Goal: Task Accomplishment & Management: Manage account settings

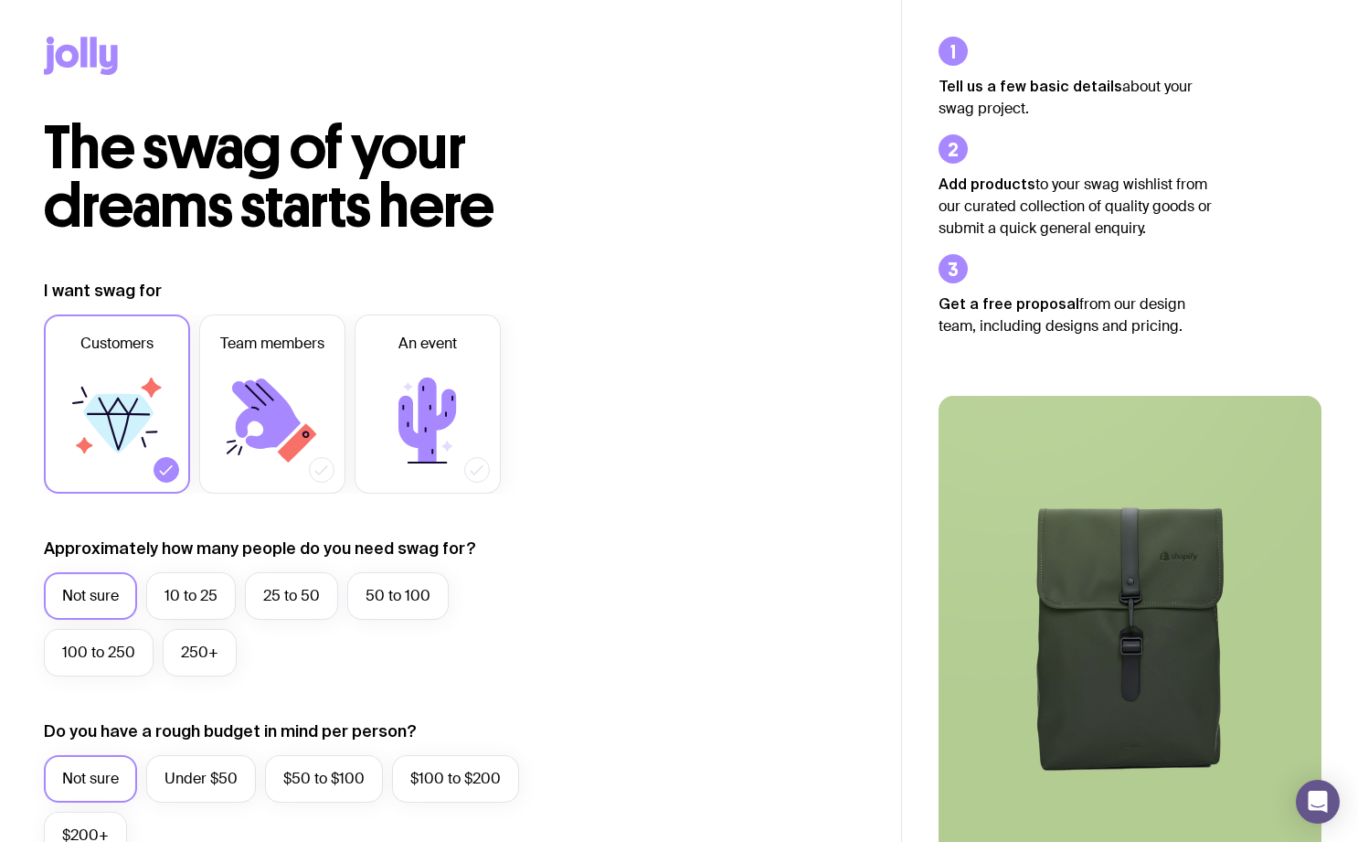
click at [67, 39] on icon at bounding box center [81, 56] width 74 height 38
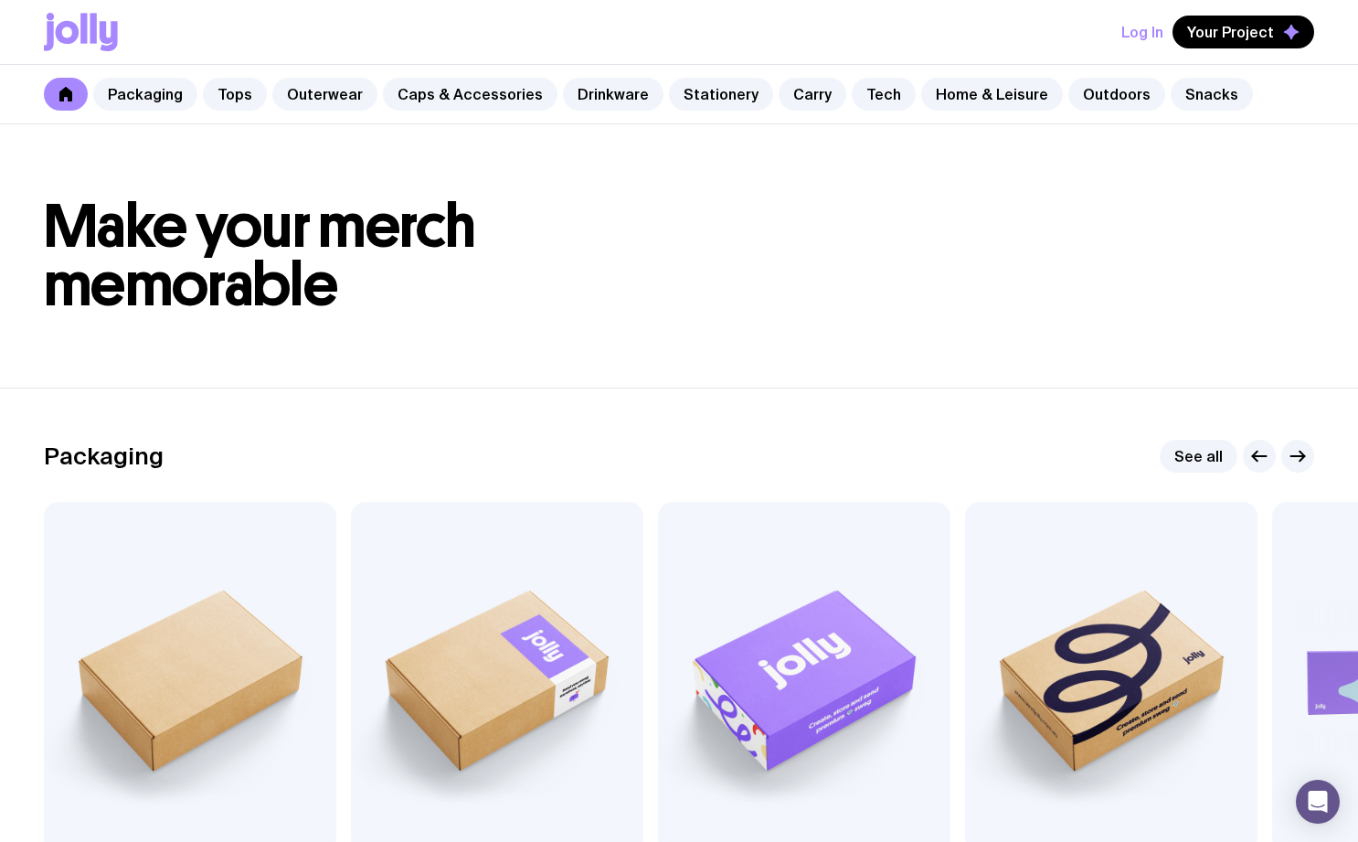
click at [1146, 22] on button "Log In" at bounding box center [1142, 32] width 42 height 33
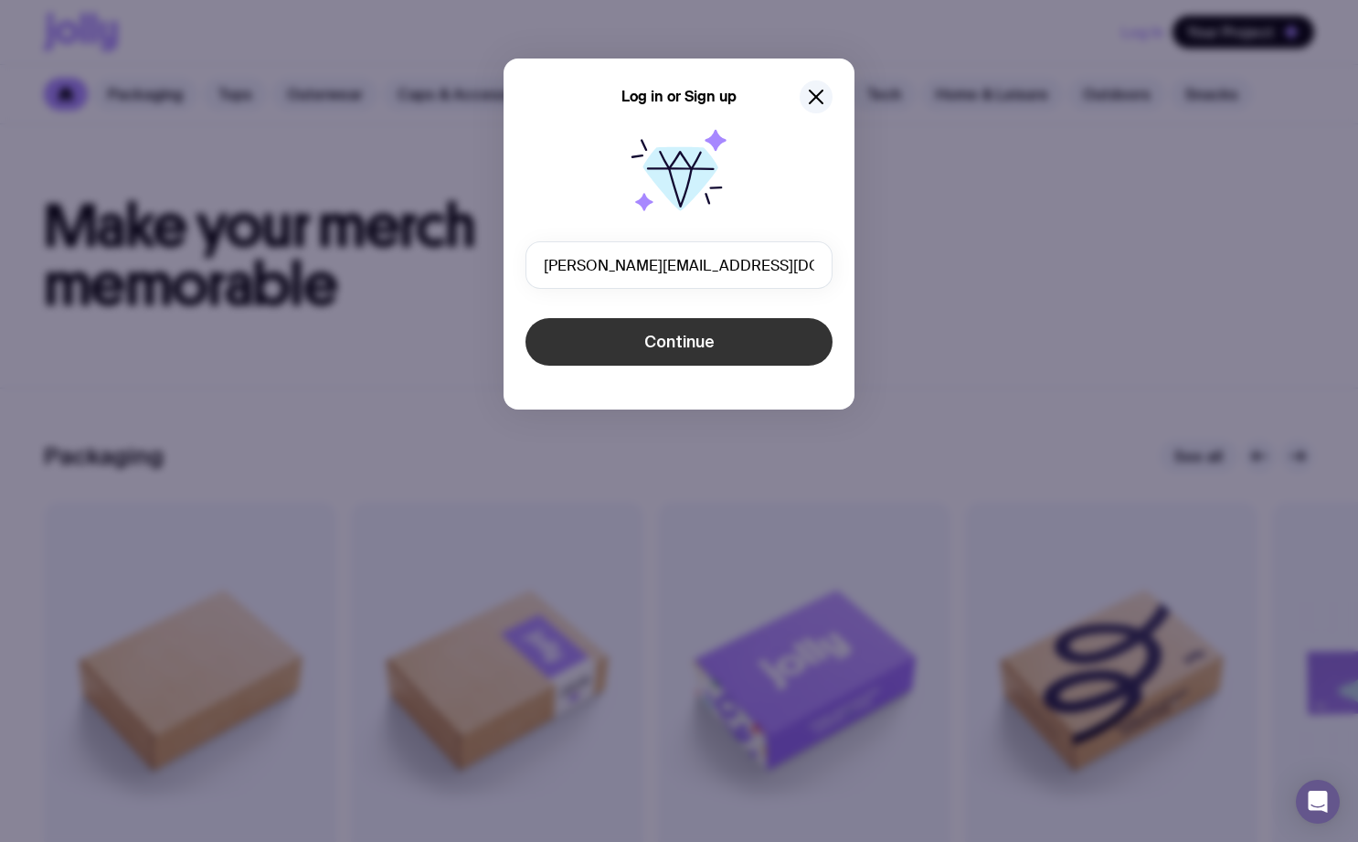
click at [722, 337] on button "Continue" at bounding box center [678, 342] width 307 height 48
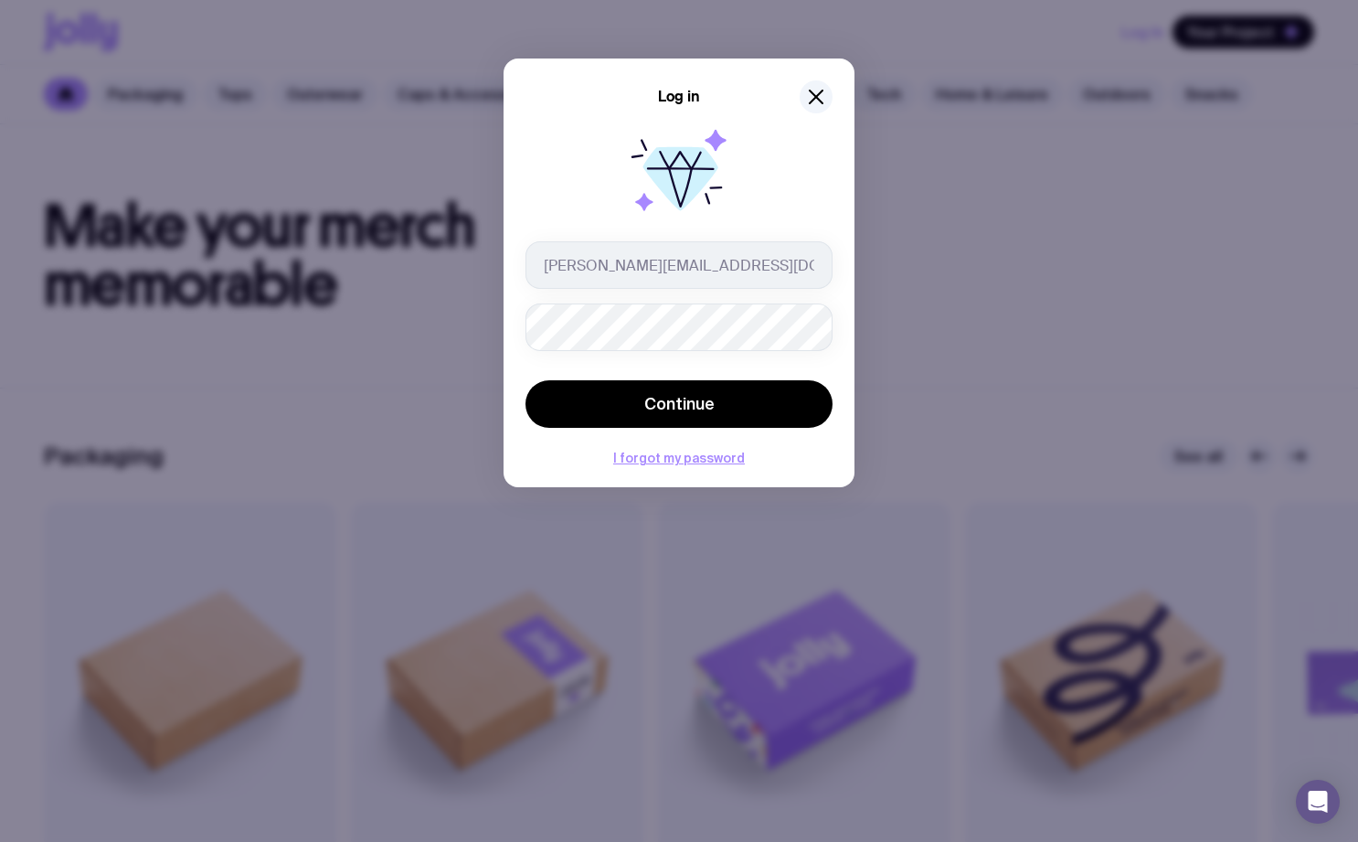
click at [525, 380] on button "Continue" at bounding box center [678, 404] width 307 height 48
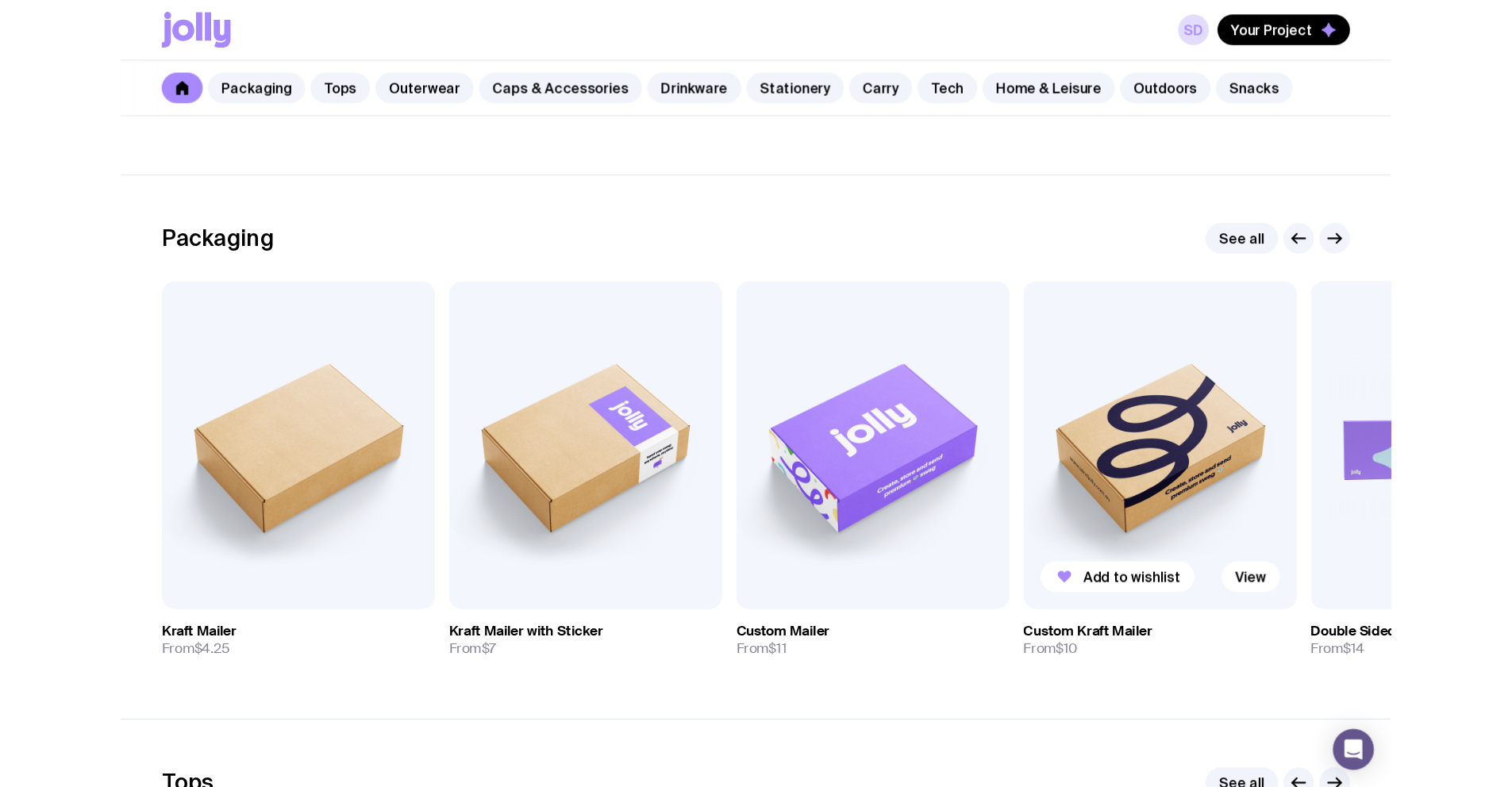
scroll to position [248, 0]
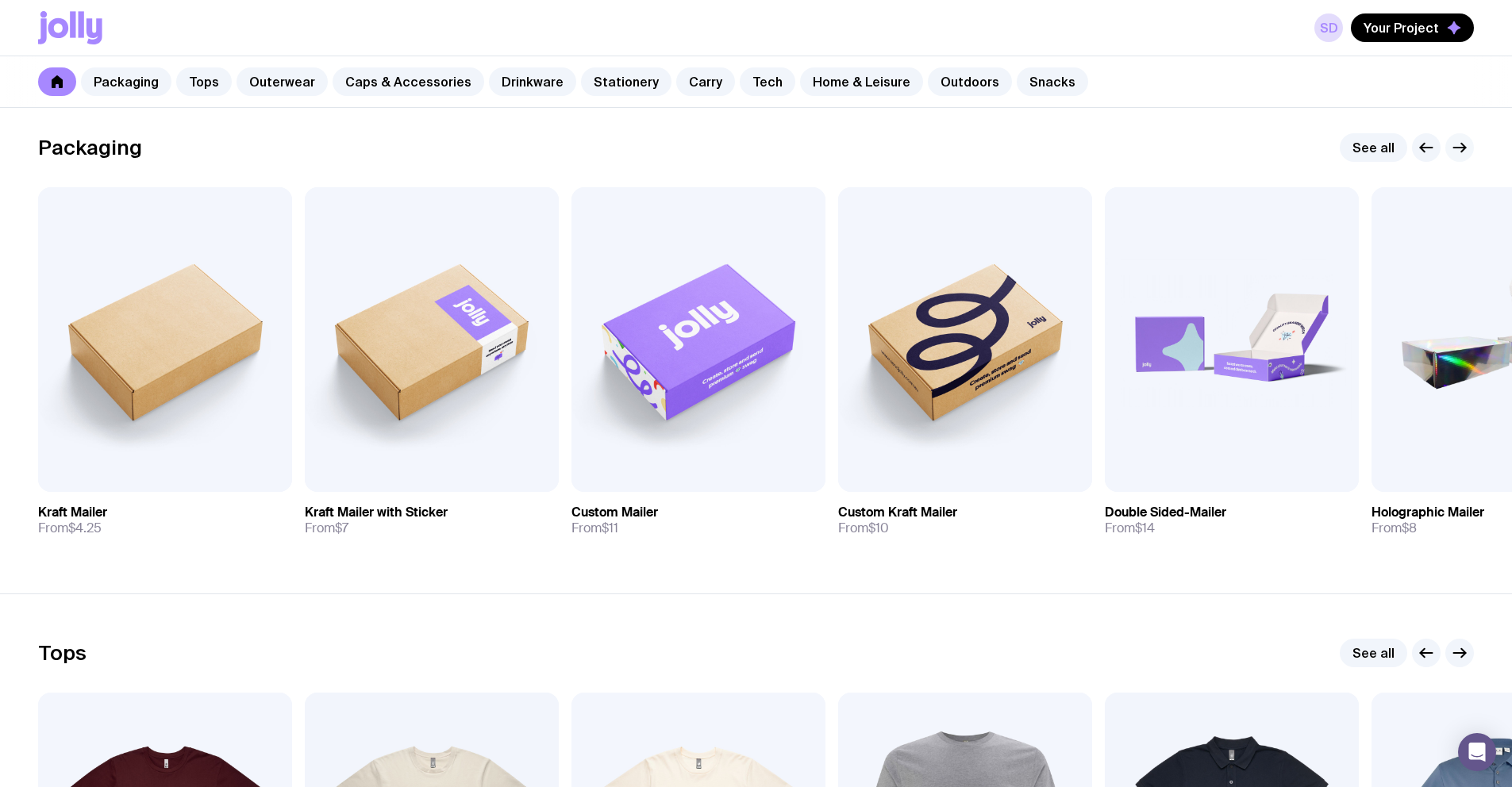
click at [1179, 152] on icon "button" at bounding box center [1460, 148] width 19 height 19
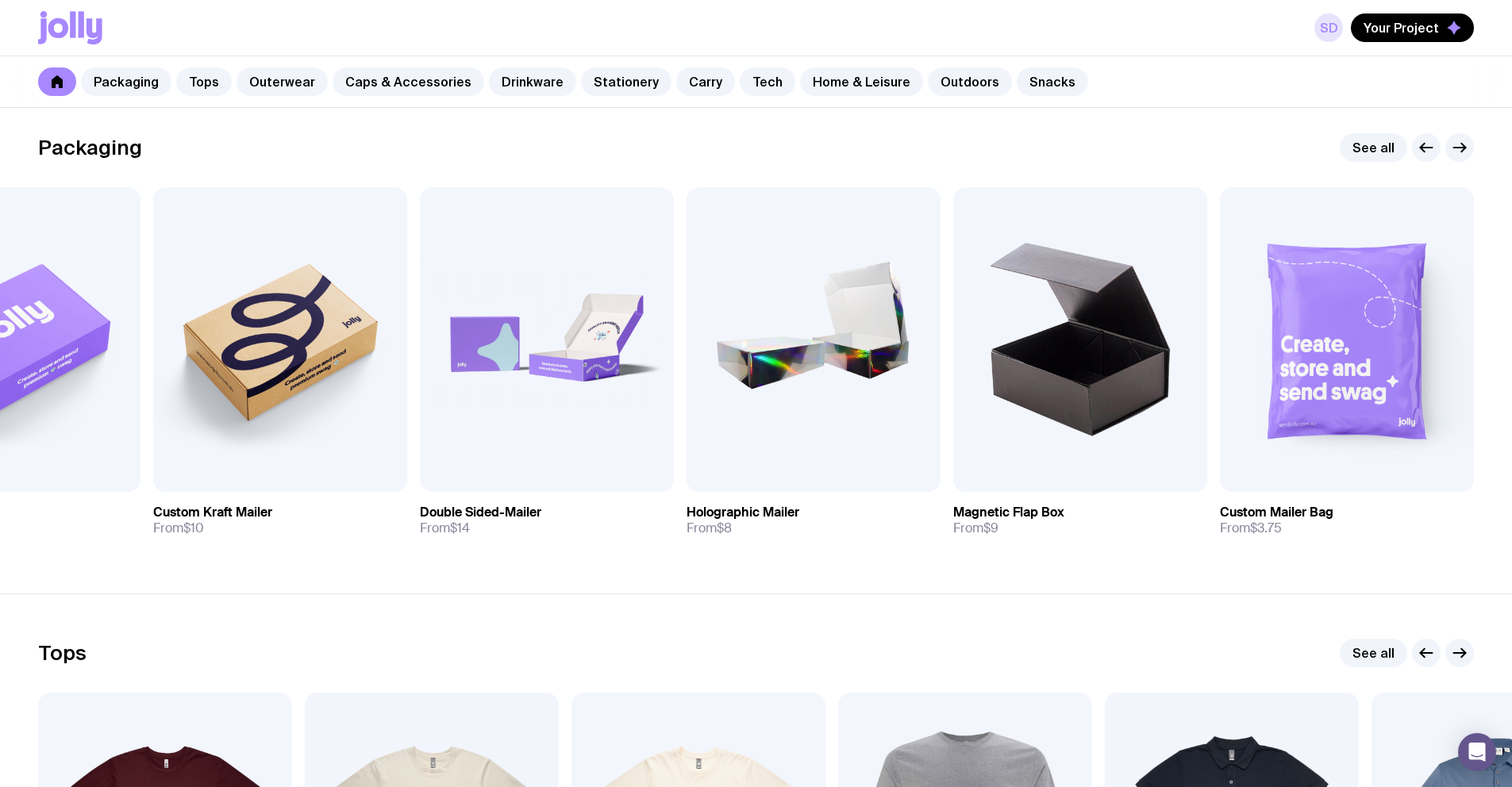
click at [1179, 25] on link "SD" at bounding box center [1328, 28] width 29 height 29
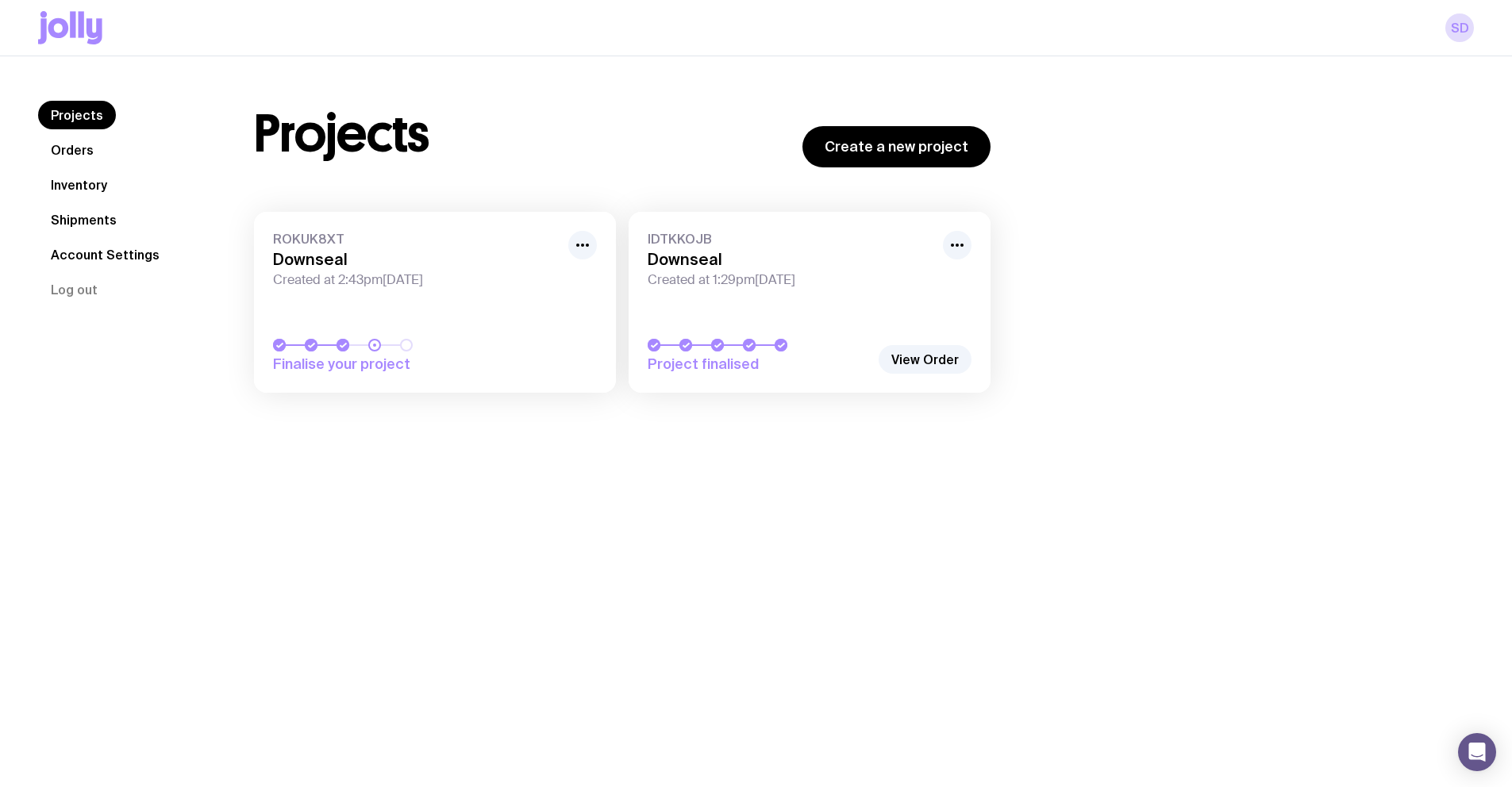
click at [497, 336] on link "ROKUK8XT Downseal Created at 2:43pm[DATE] Finalise your project" at bounding box center [434, 302] width 362 height 181
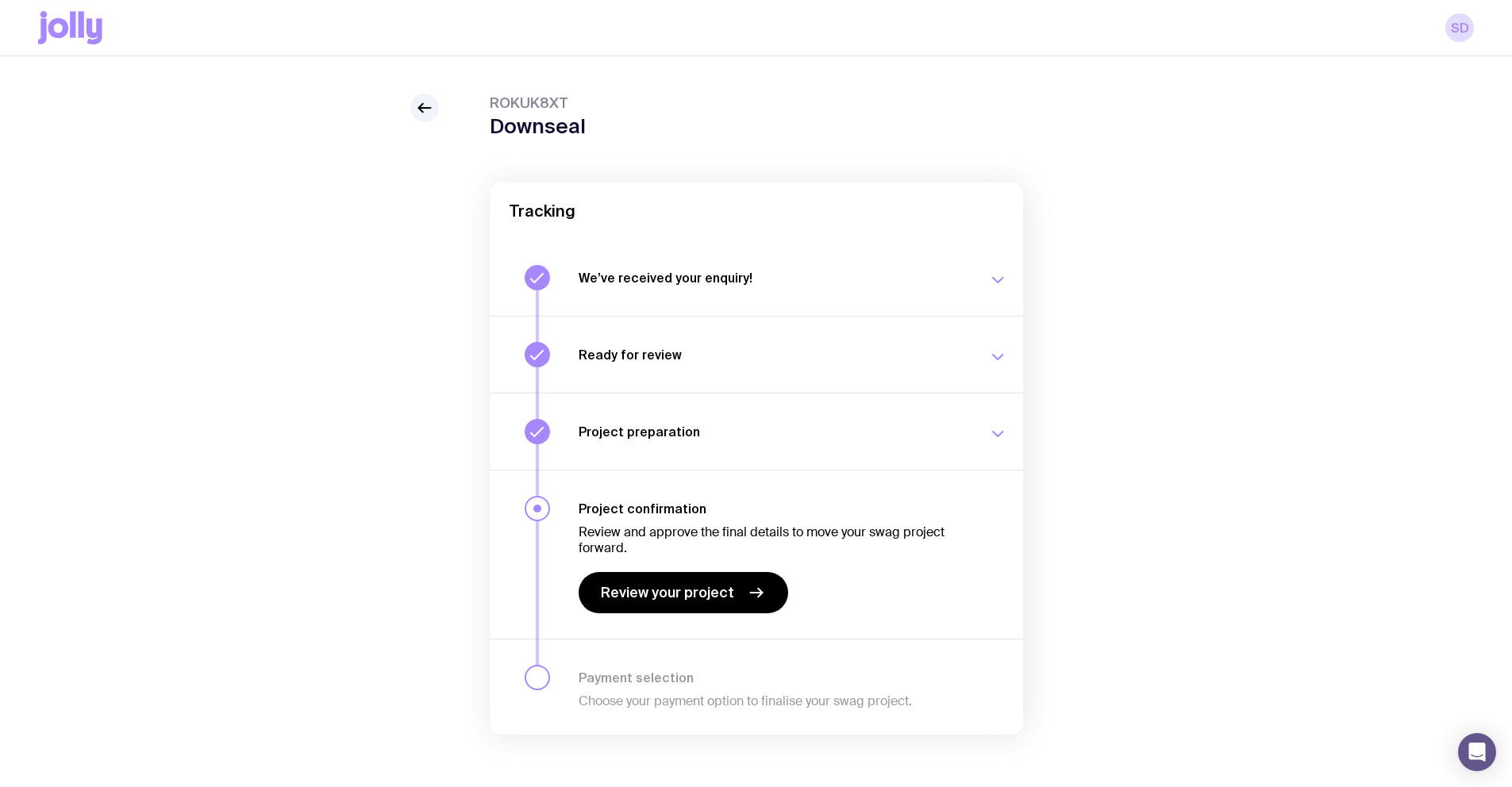
scroll to position [56, 0]
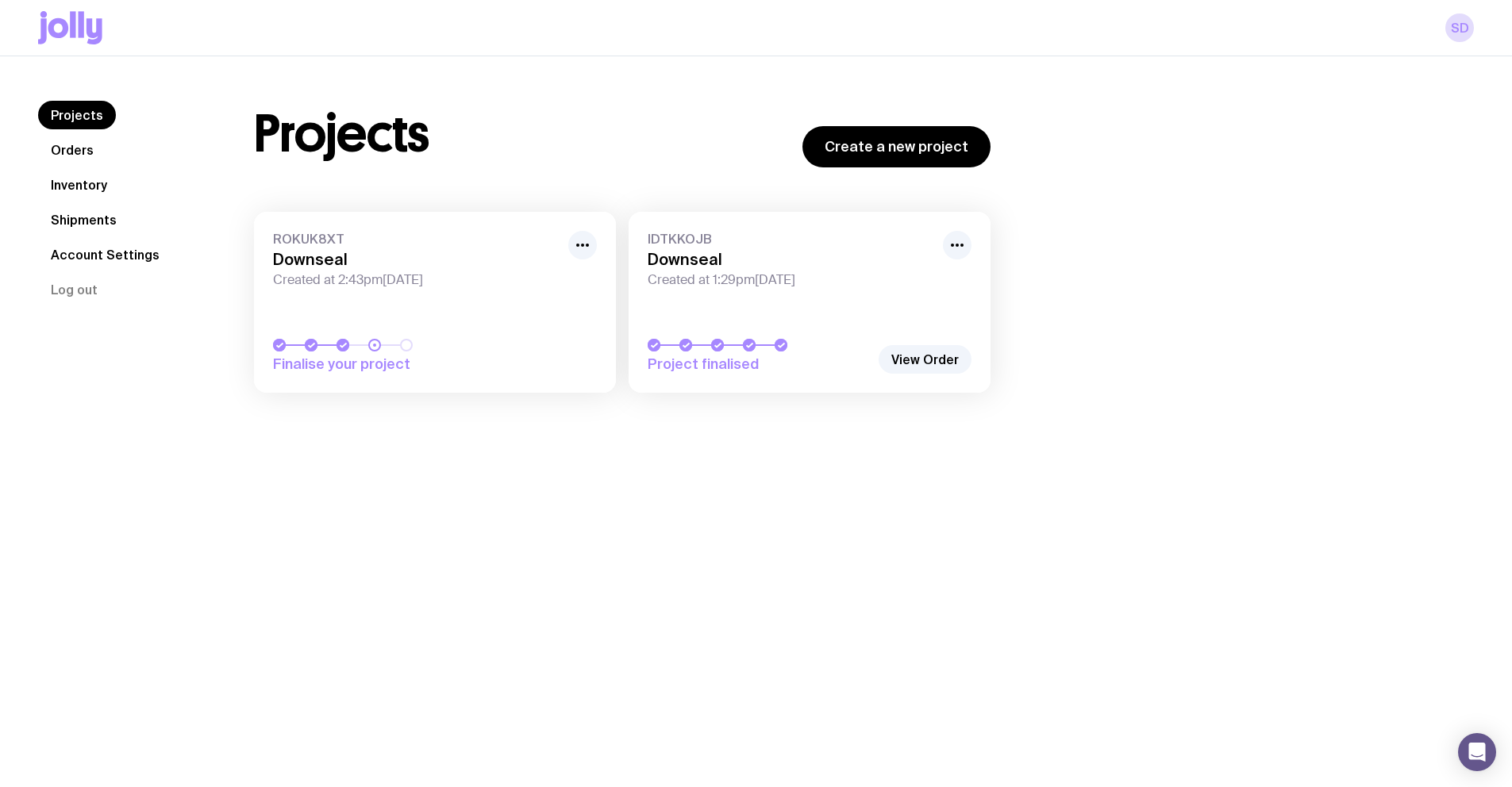
click at [777, 256] on h3 "Downseal" at bounding box center [790, 260] width 286 height 19
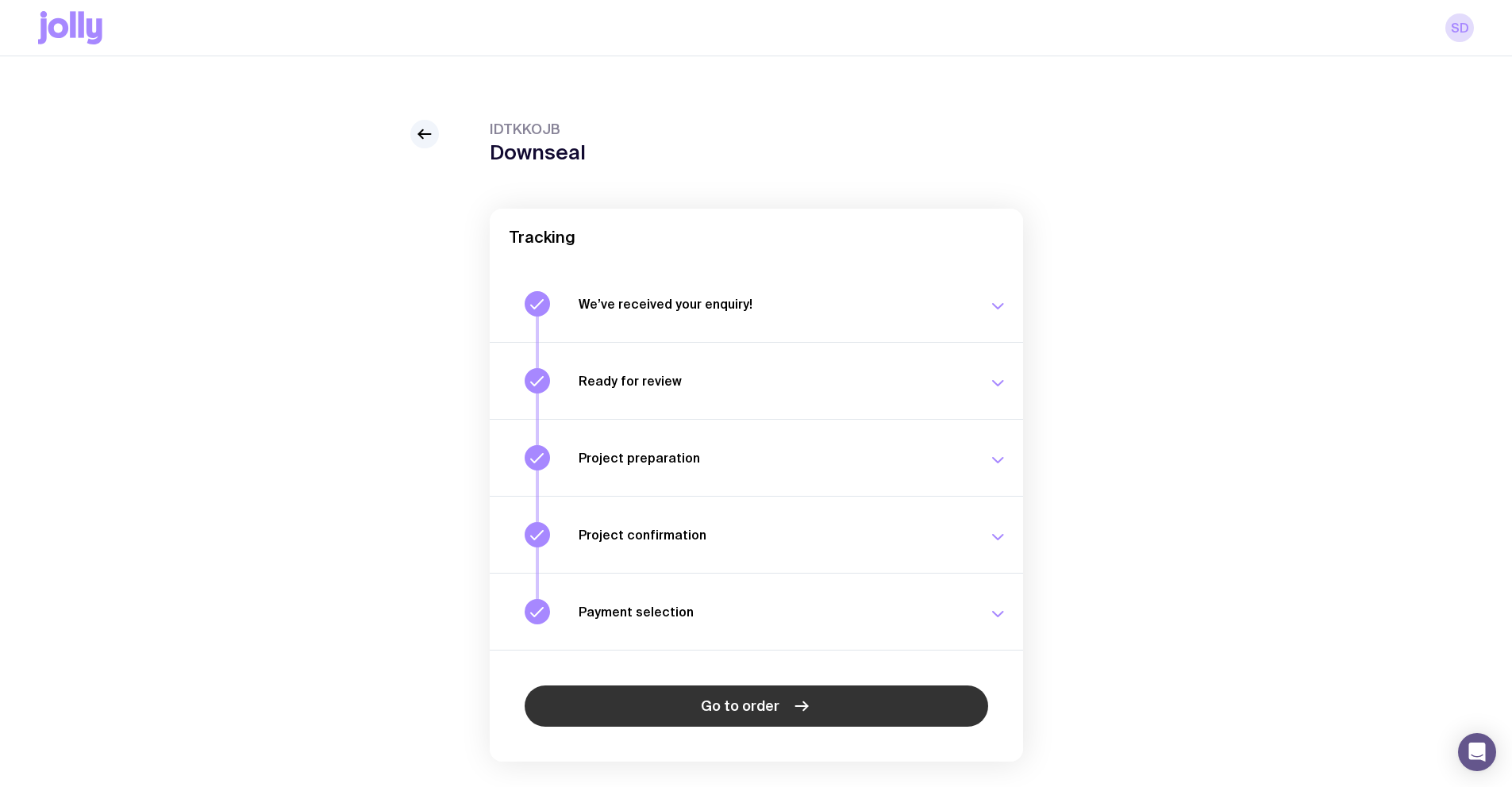
click at [828, 698] on link "Go to order" at bounding box center [756, 707] width 464 height 42
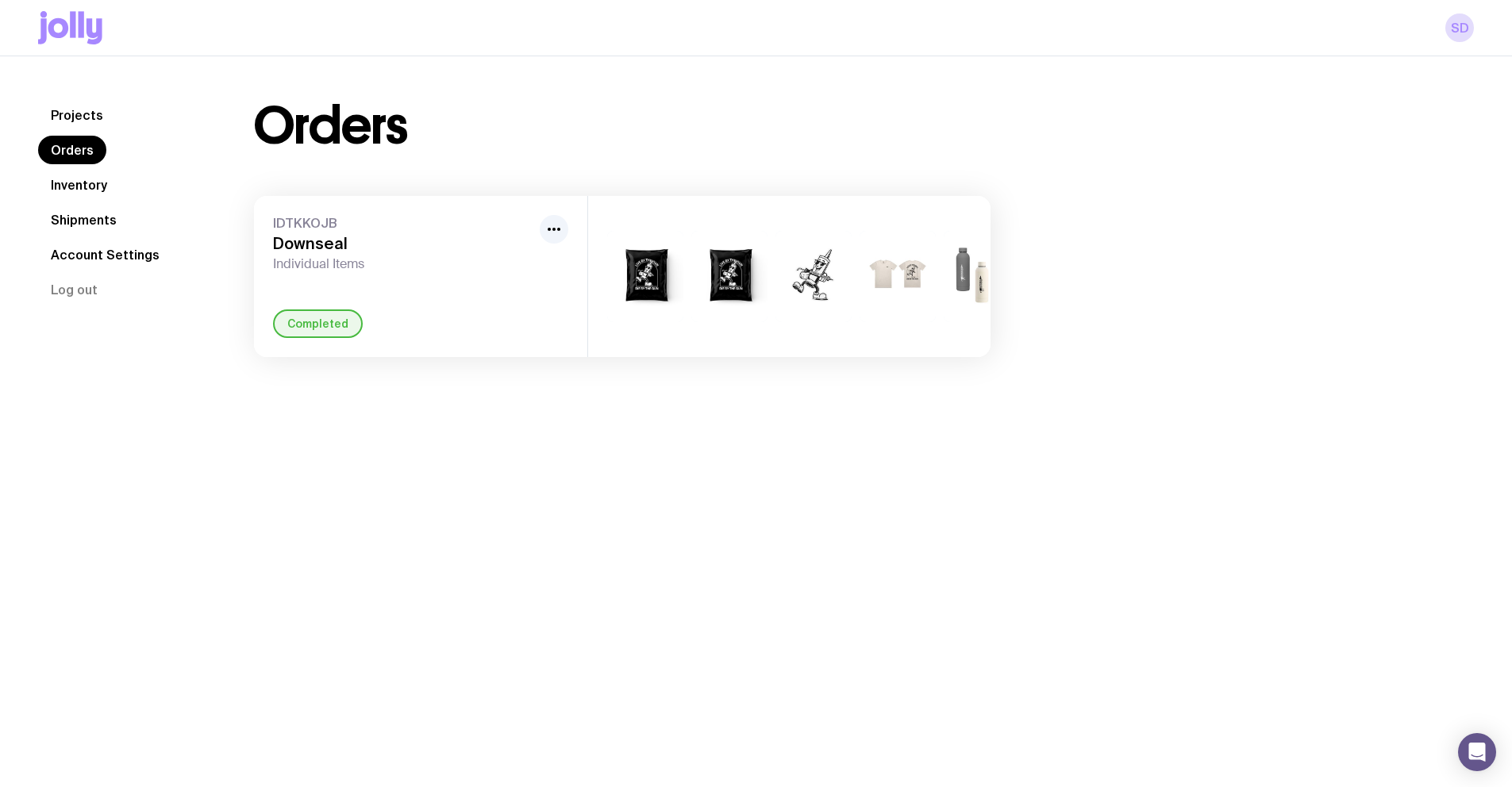
click at [745, 278] on img at bounding box center [730, 276] width 76 height 91
click at [557, 227] on icon "button" at bounding box center [554, 229] width 19 height 19
click at [873, 267] on div "+2" at bounding box center [898, 276] width 76 height 91
click at [90, 188] on link "Inventory" at bounding box center [79, 184] width 82 height 29
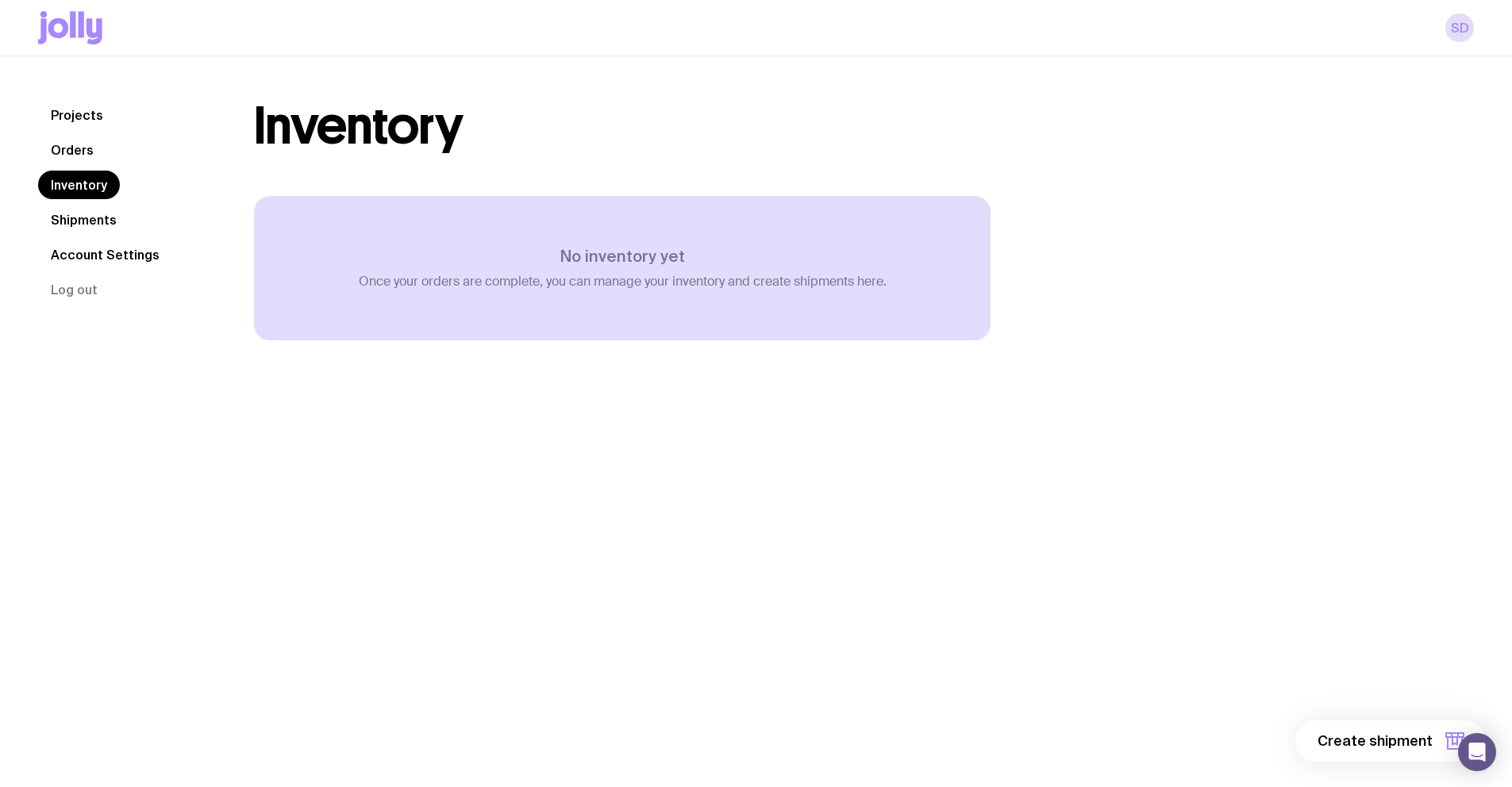
click at [94, 227] on link "Shipments" at bounding box center [83, 220] width 91 height 29
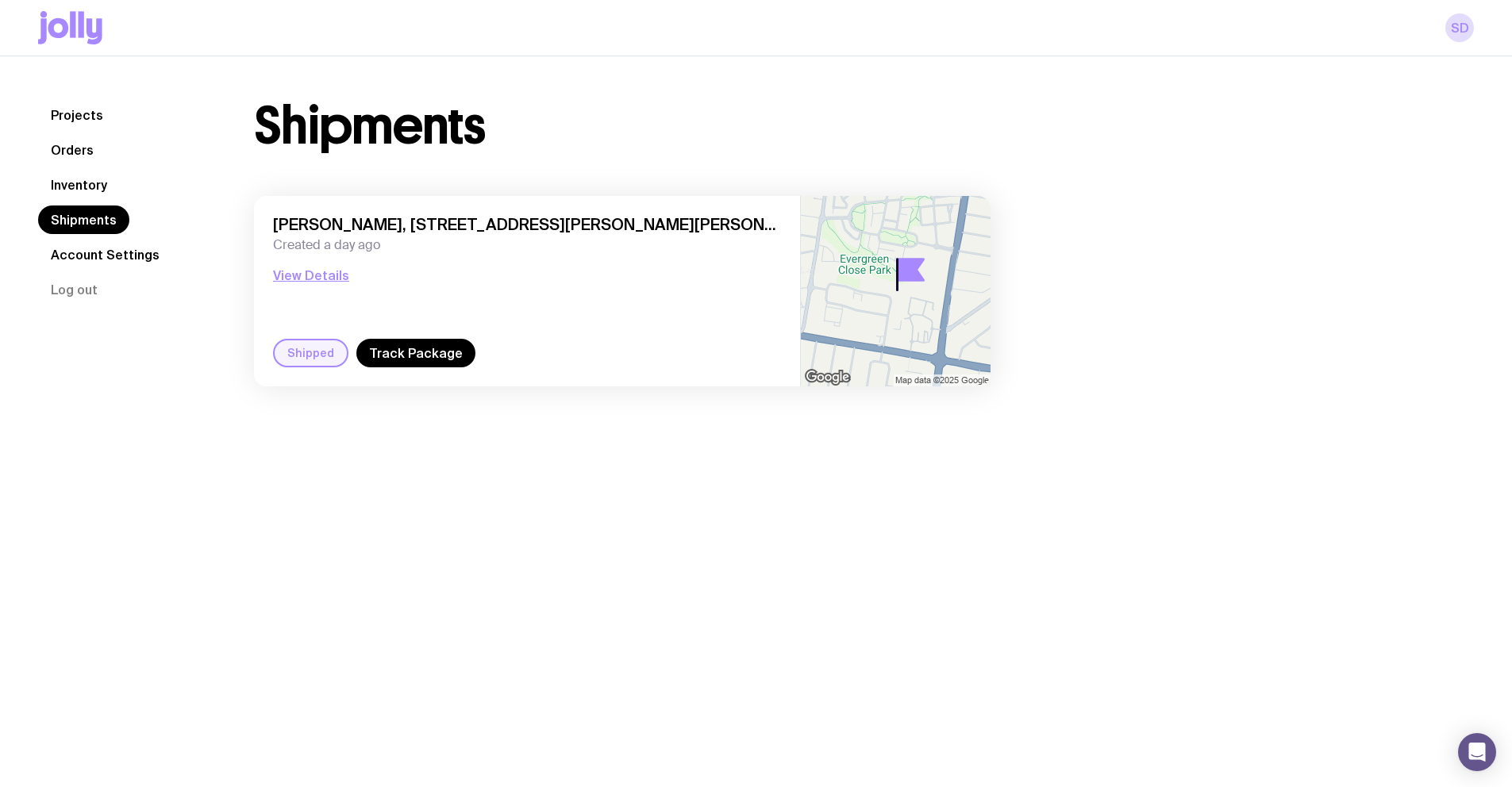
click at [78, 131] on nav "Projects Orders Inventory Shipments Account Settings Log out" at bounding box center [127, 202] width 178 height 203
click at [78, 125] on link "Projects" at bounding box center [77, 115] width 78 height 29
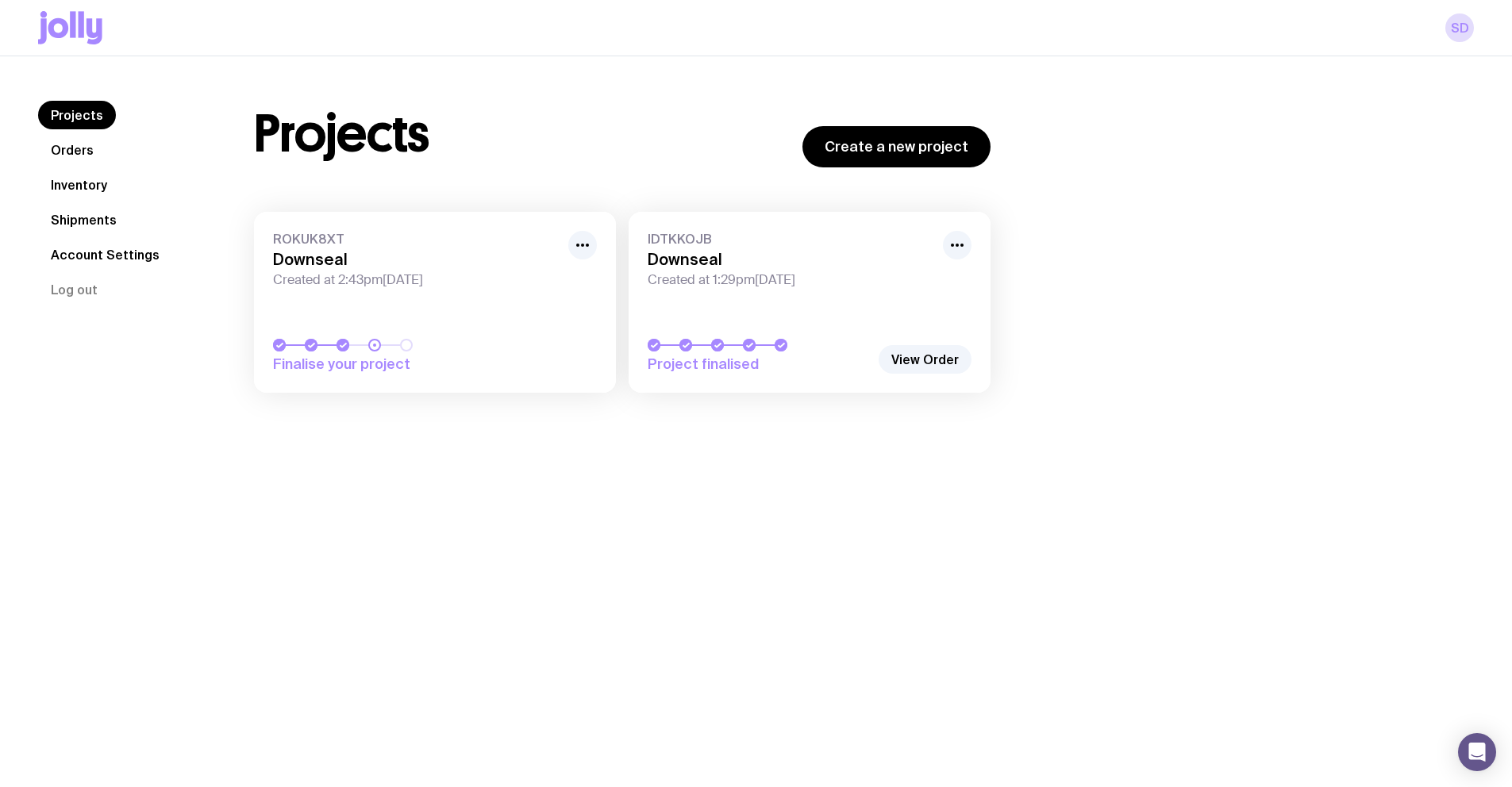
click at [69, 148] on link "Orders" at bounding box center [72, 149] width 69 height 29
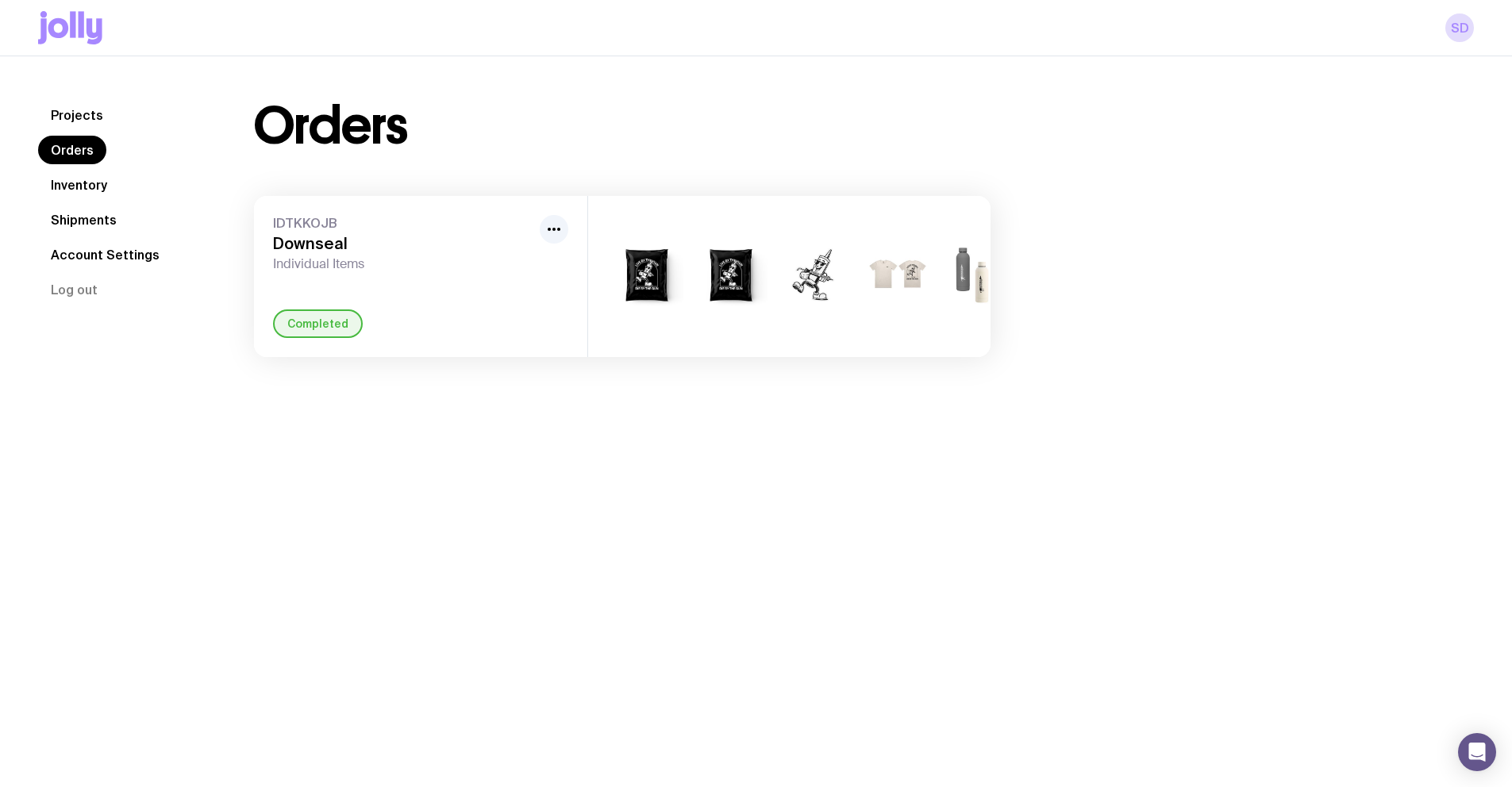
click at [67, 182] on link "Inventory" at bounding box center [79, 184] width 82 height 29
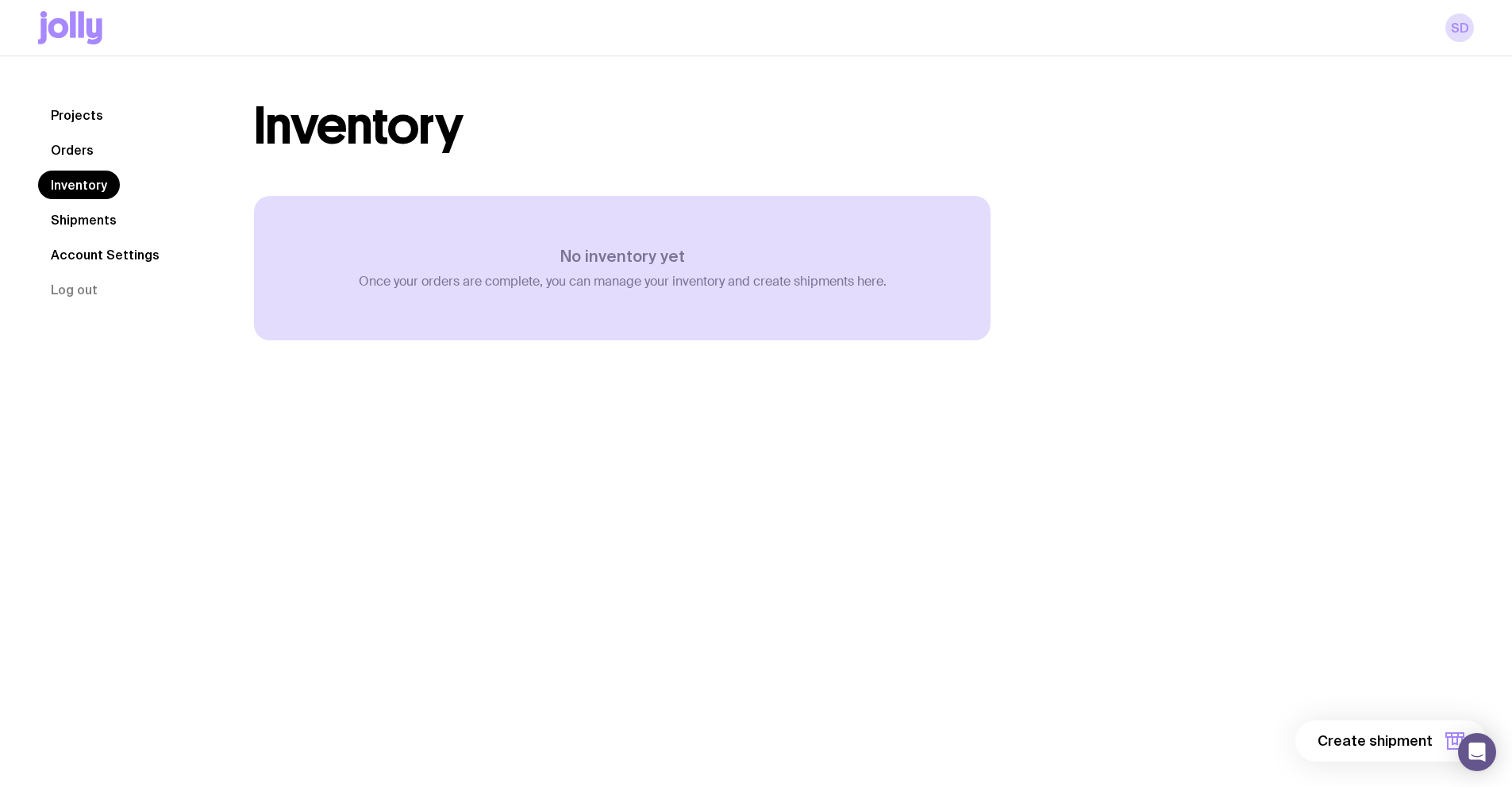
click at [82, 224] on link "Shipments" at bounding box center [83, 220] width 91 height 29
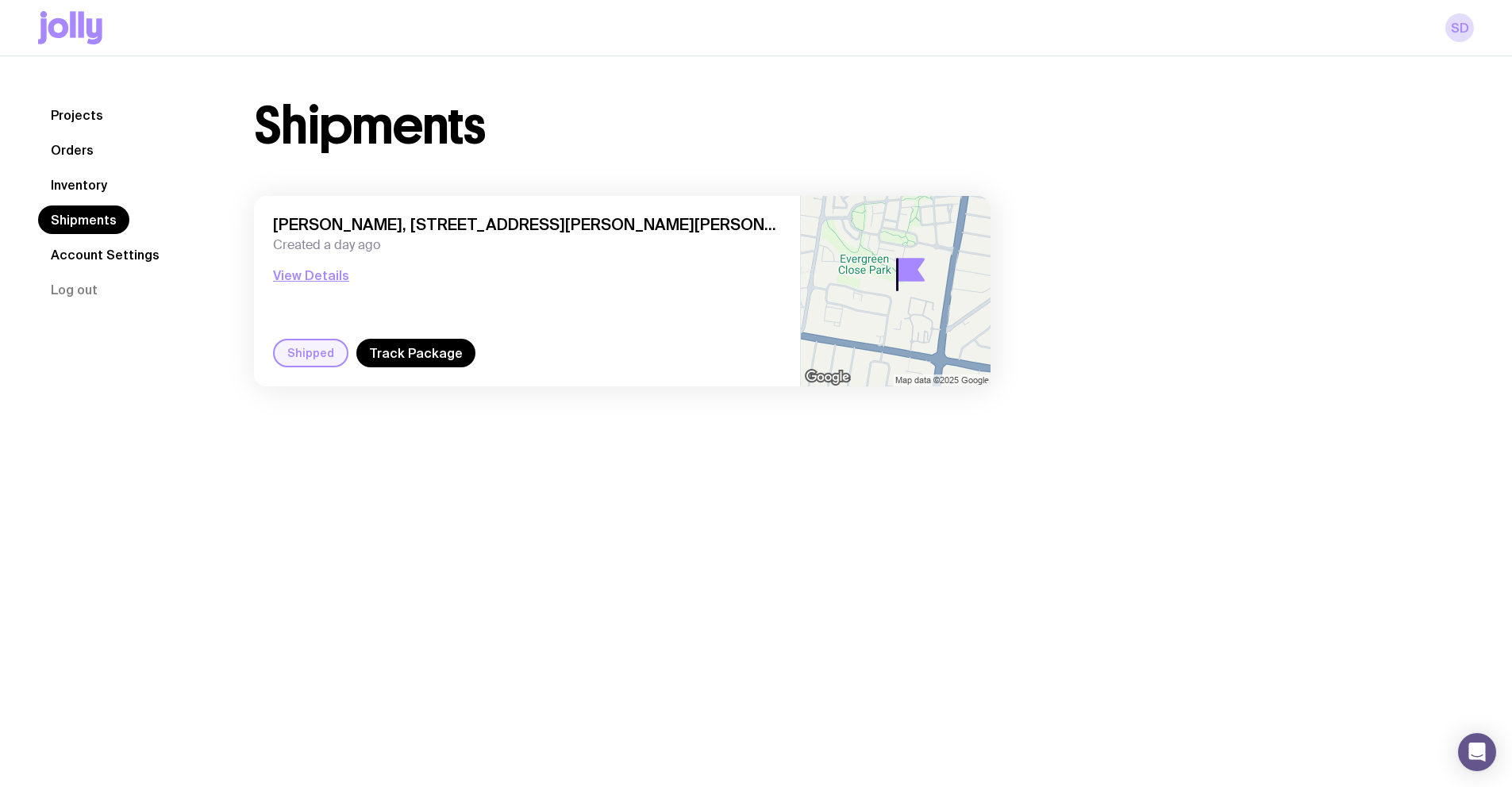
click at [121, 254] on link "Account Settings" at bounding box center [105, 255] width 134 height 29
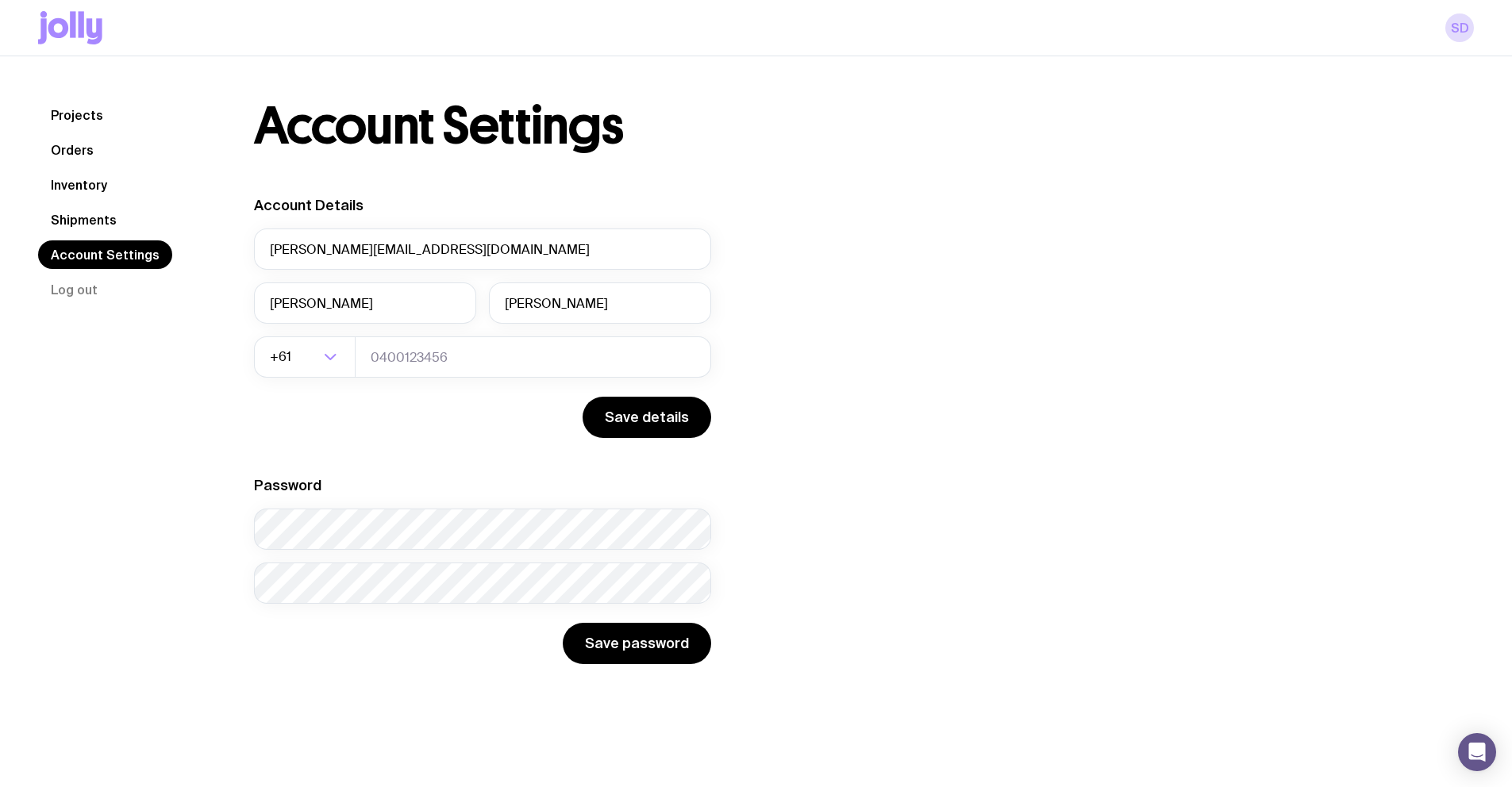
click at [53, 126] on link "Projects" at bounding box center [77, 115] width 78 height 29
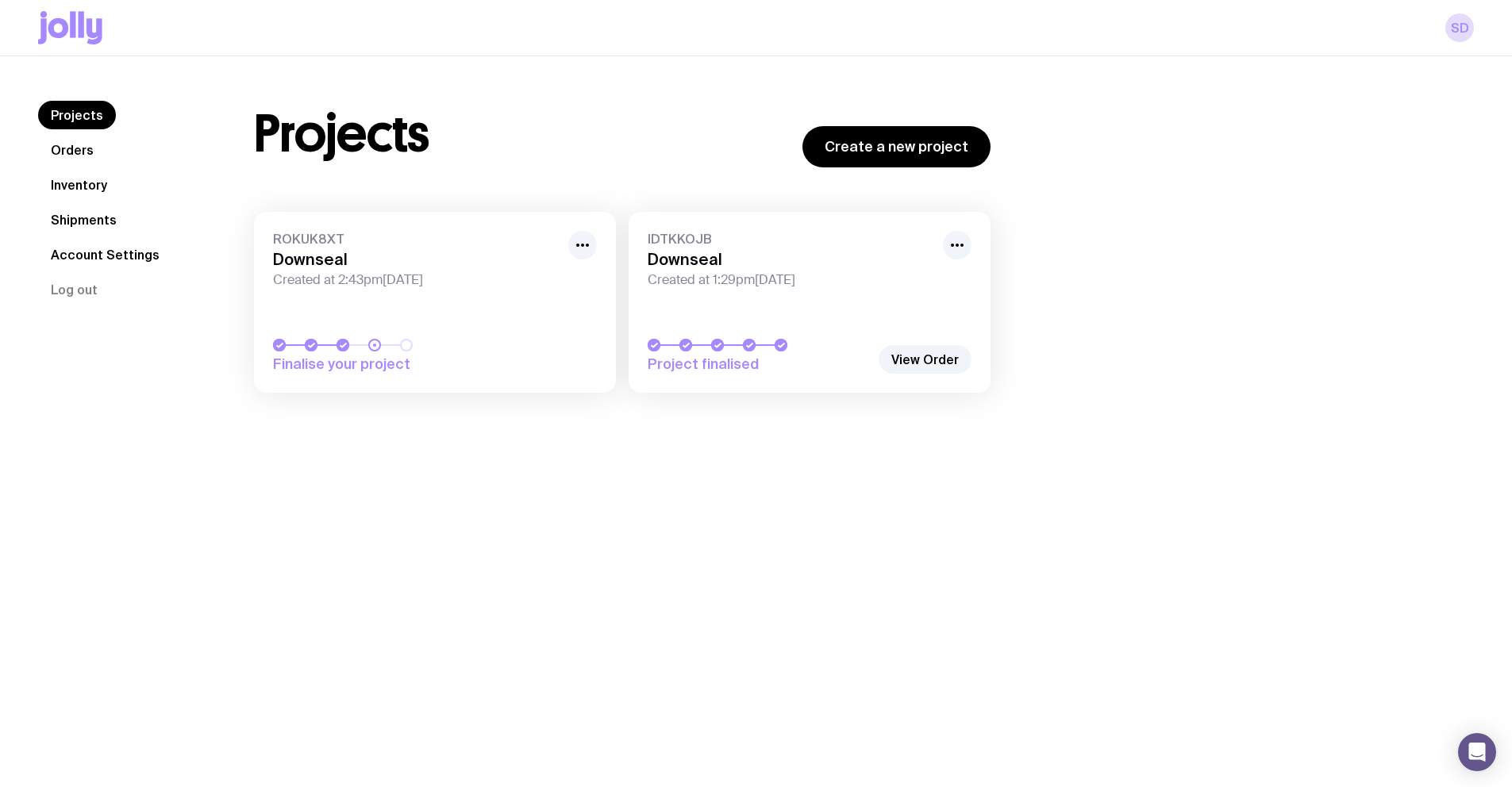
click at [407, 271] on div "ROKUK8XT Downseal Created at 2:43pm[DATE]" at bounding box center [434, 260] width 324 height 57
click at [880, 278] on span "Created at 1:29pm[DATE]" at bounding box center [790, 280] width 286 height 16
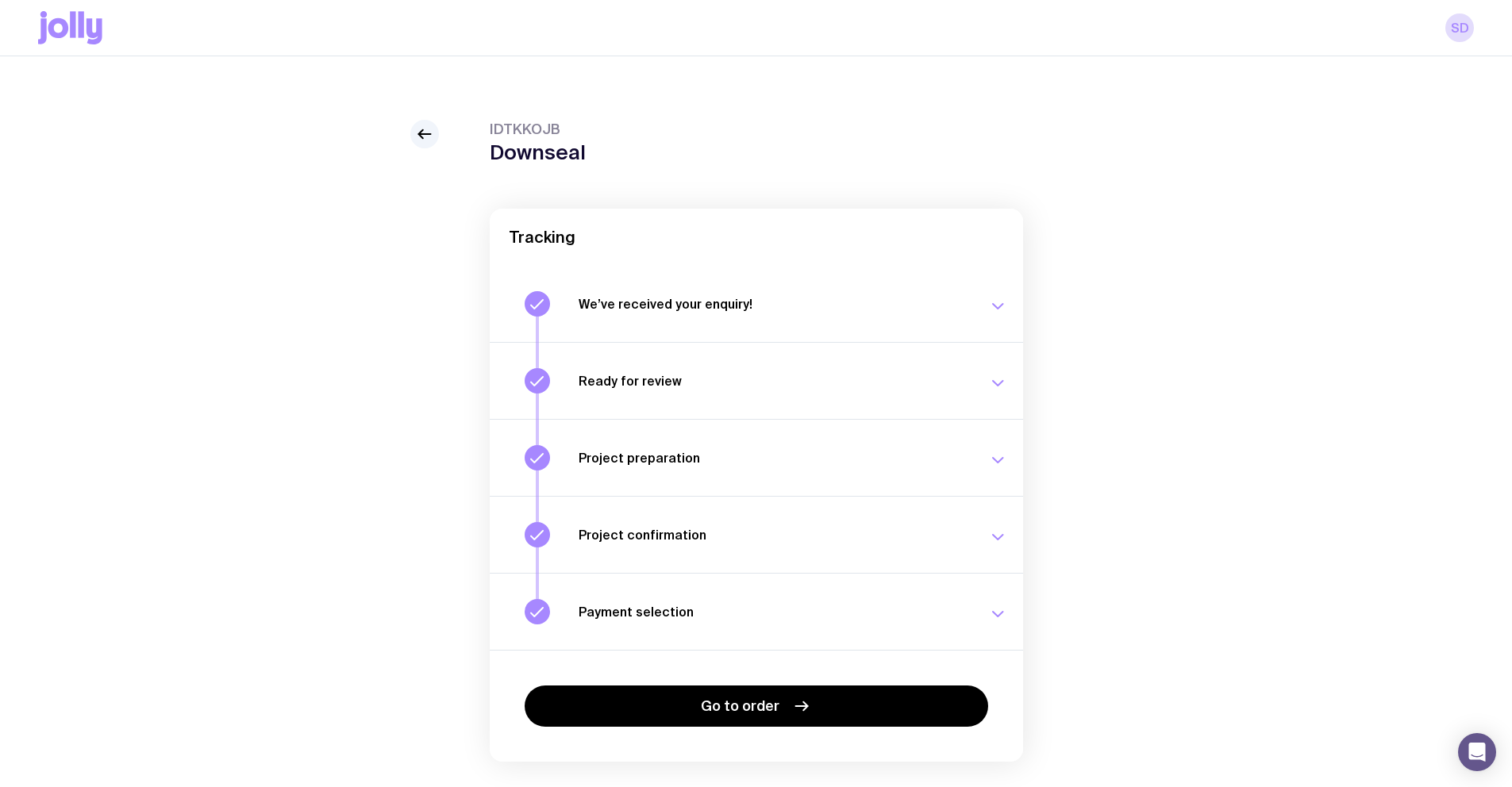
click at [996, 300] on icon "button" at bounding box center [998, 307] width 19 height 19
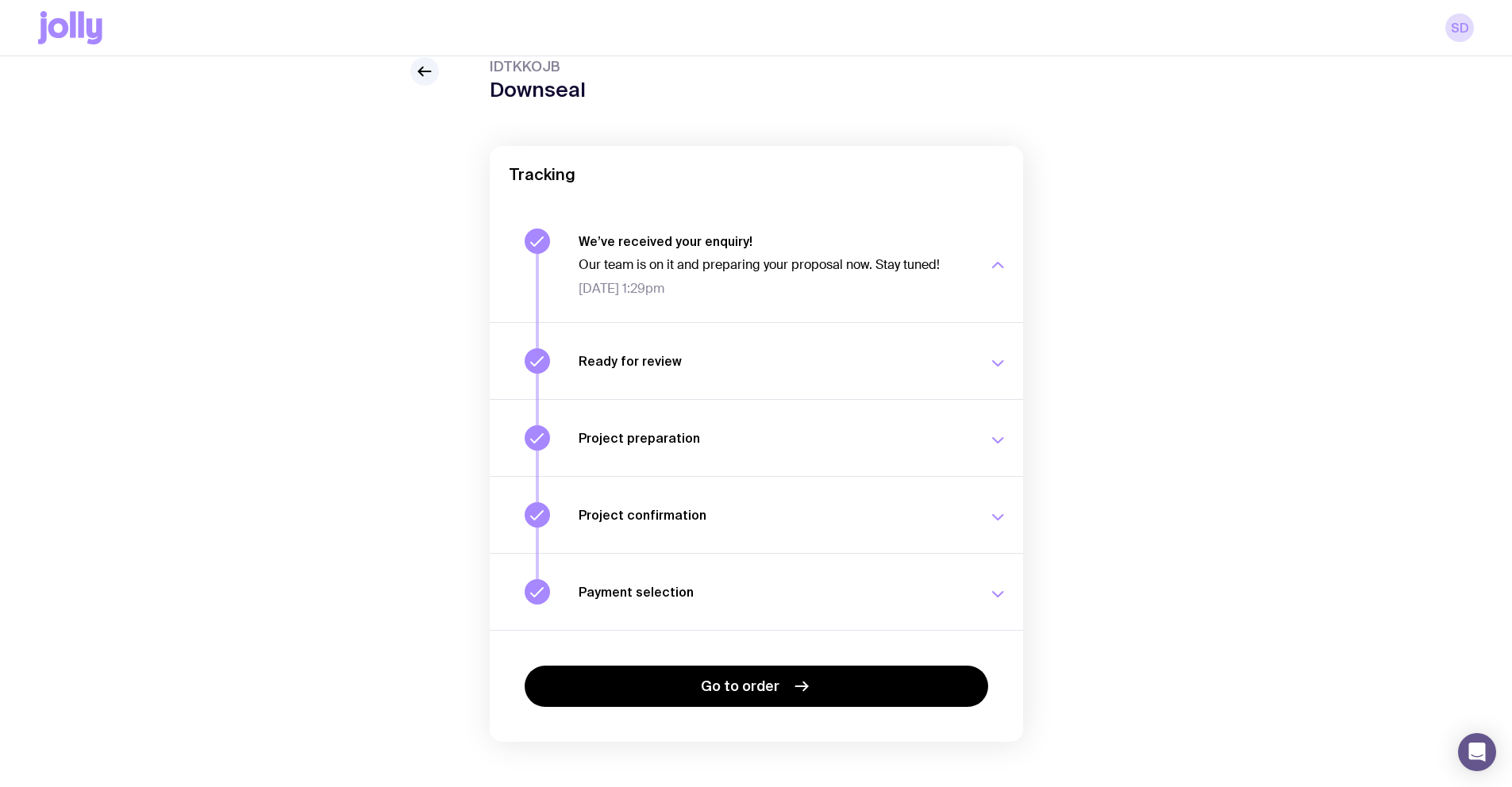
scroll to position [81, 0]
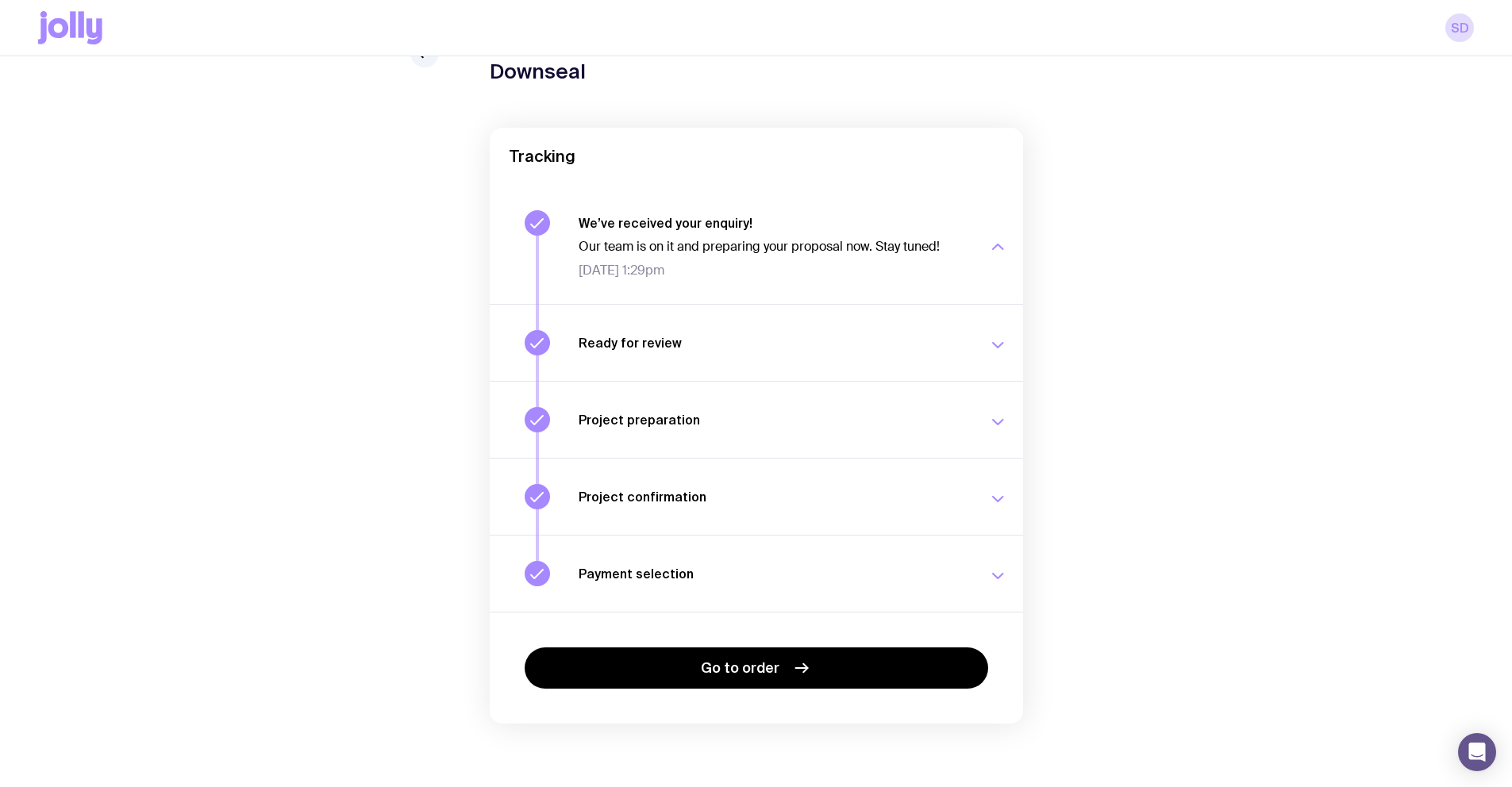
click at [987, 412] on div "Project preparation Your project details are ready for review. [DATE] 12:07pm" at bounding box center [792, 420] width 428 height 25
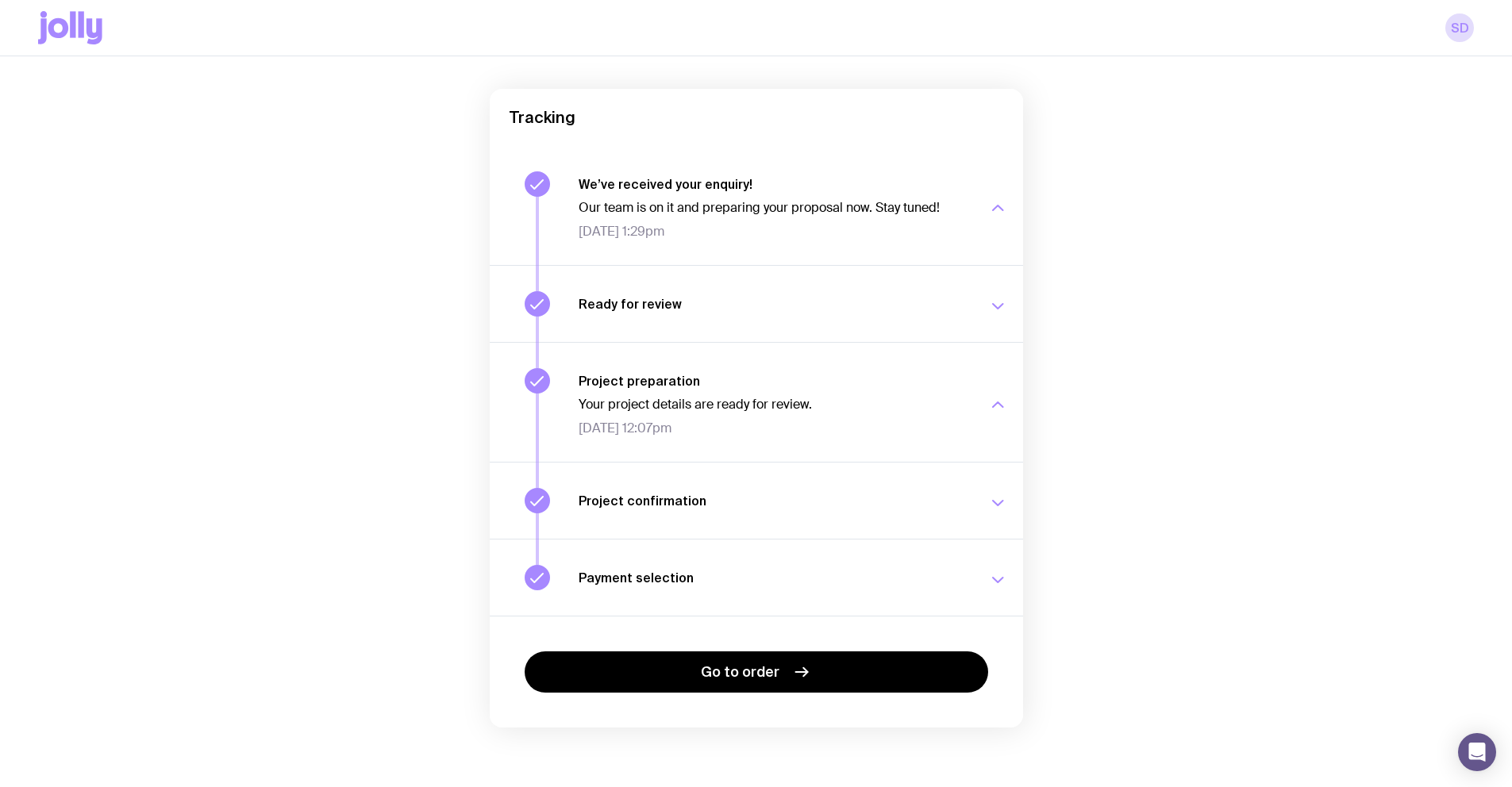
scroll to position [124, 0]
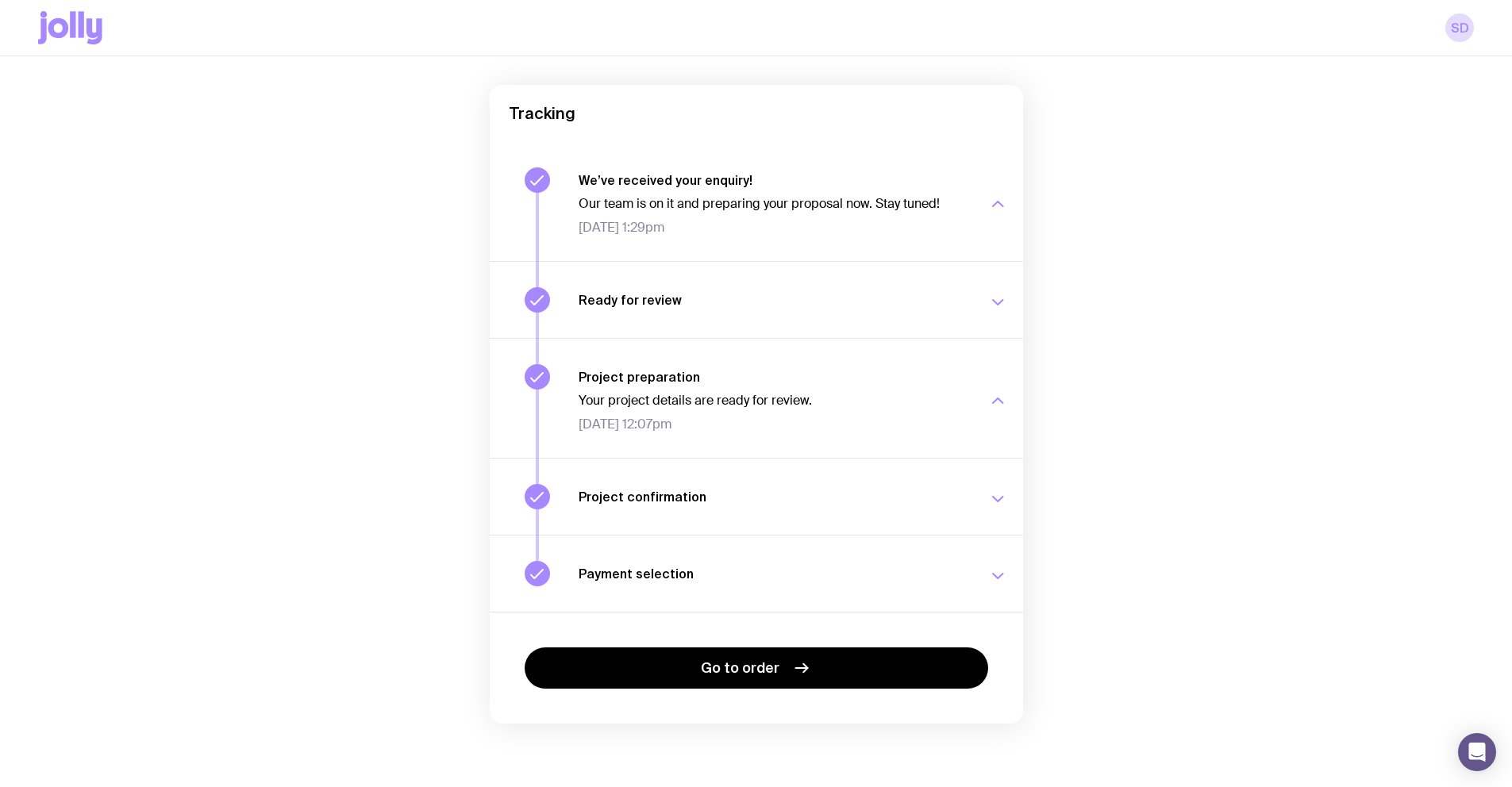
click at [974, 485] on div "Project confirmation Your project details have been confirmed. [DATE] 11:54am" at bounding box center [792, 496] width 428 height 25
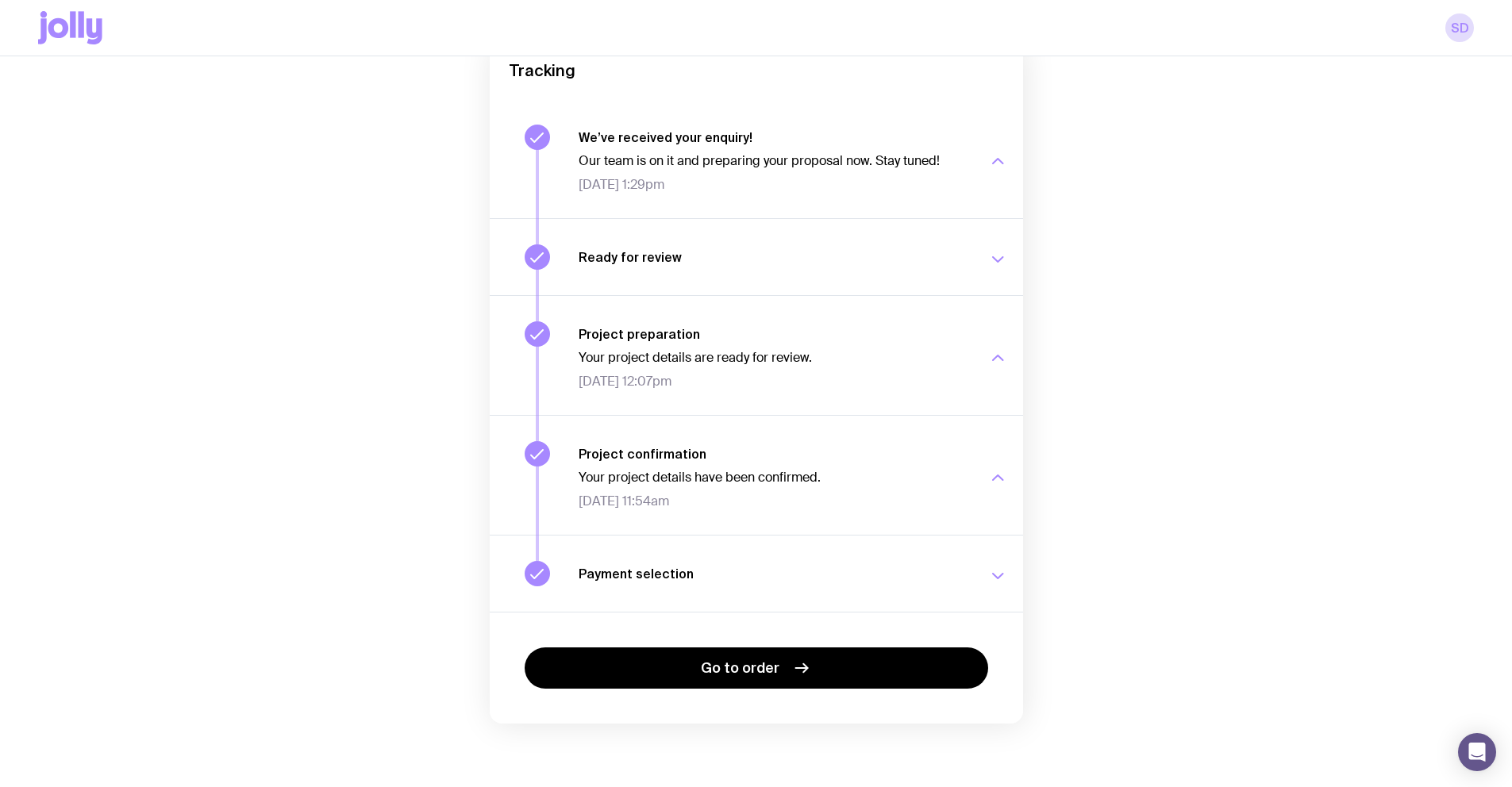
click at [718, 486] on div "Your project details have been confirmed. [DATE] 11:54am" at bounding box center [774, 490] width 391 height 40
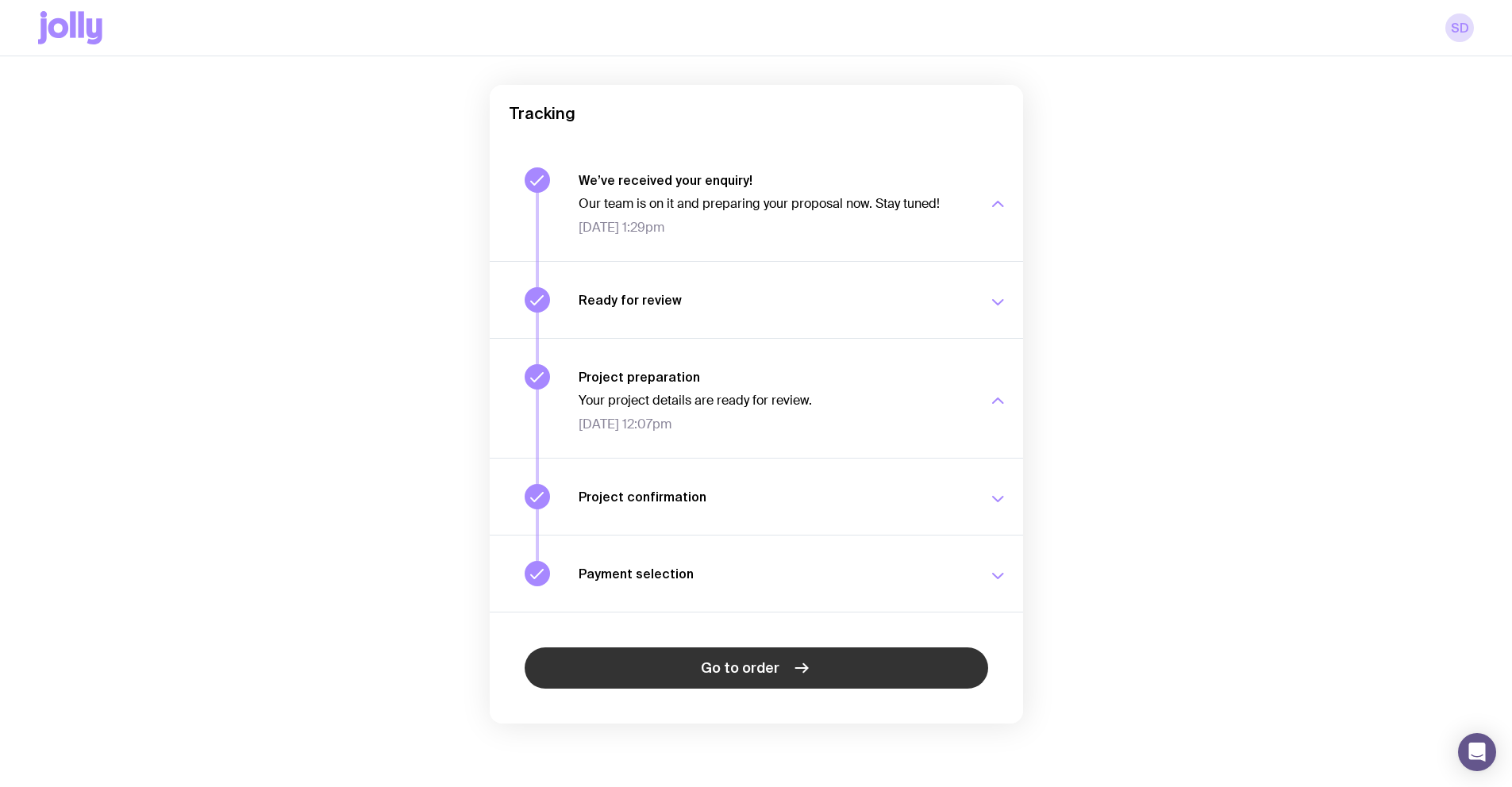
click at [692, 652] on link "Go to order" at bounding box center [756, 669] width 464 height 42
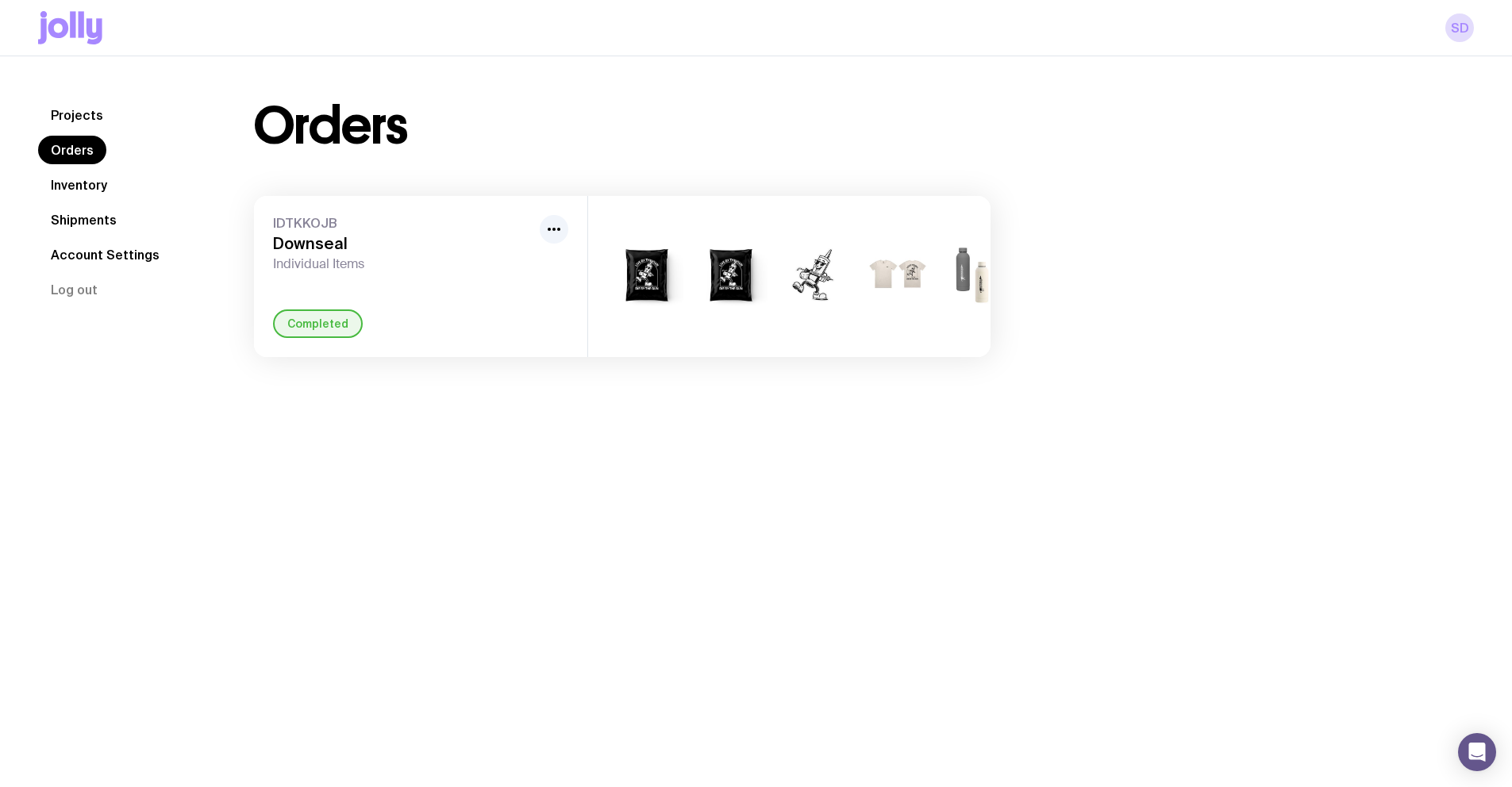
click at [551, 314] on div "IDTKKOJB Downseal Individual Items Completed" at bounding box center [420, 277] width 333 height 162
click at [732, 281] on img at bounding box center [730, 276] width 76 height 91
click at [122, 248] on link "Account Settings" at bounding box center [105, 255] width 134 height 29
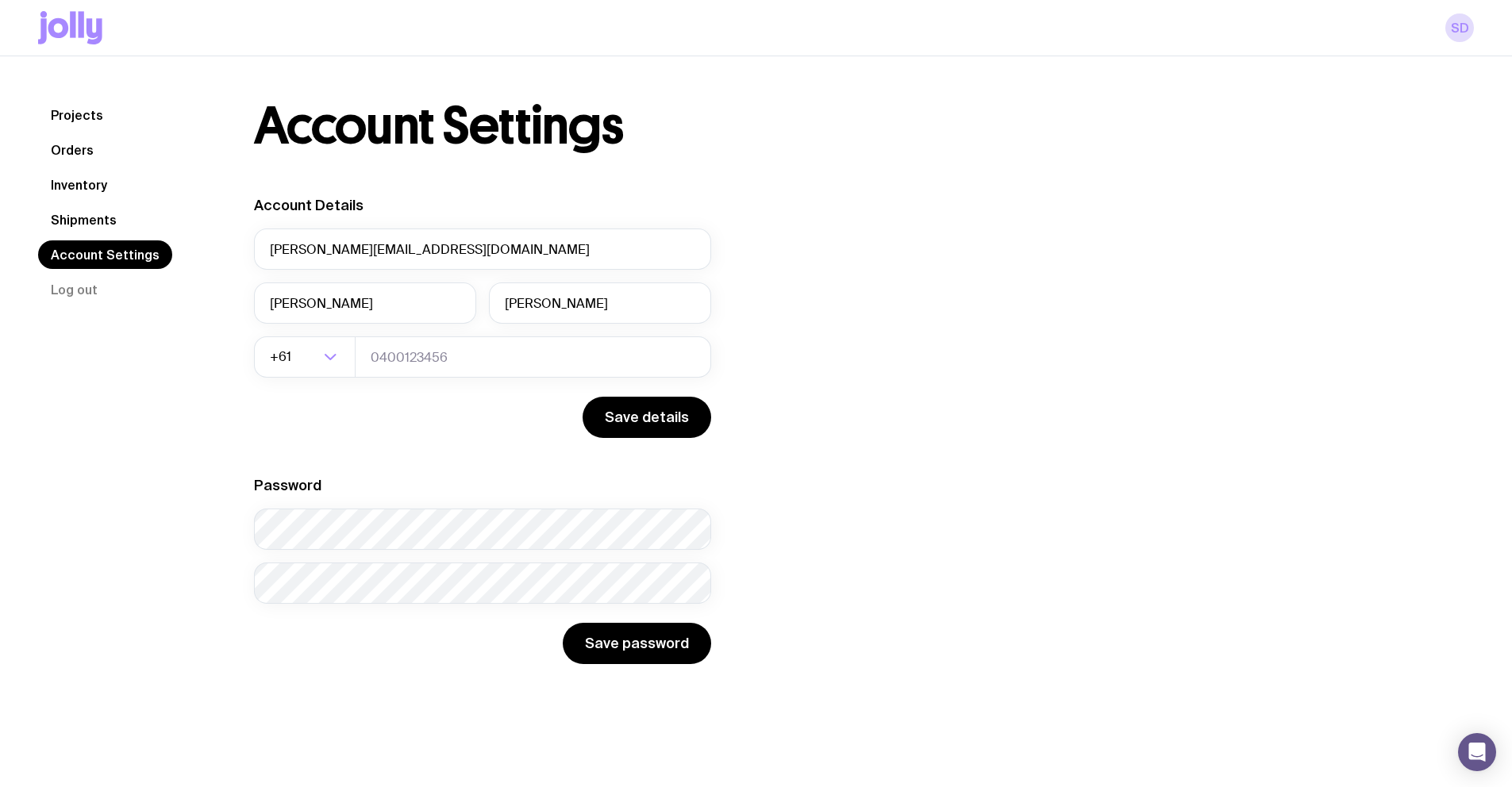
click at [89, 222] on link "Shipments" at bounding box center [83, 220] width 91 height 29
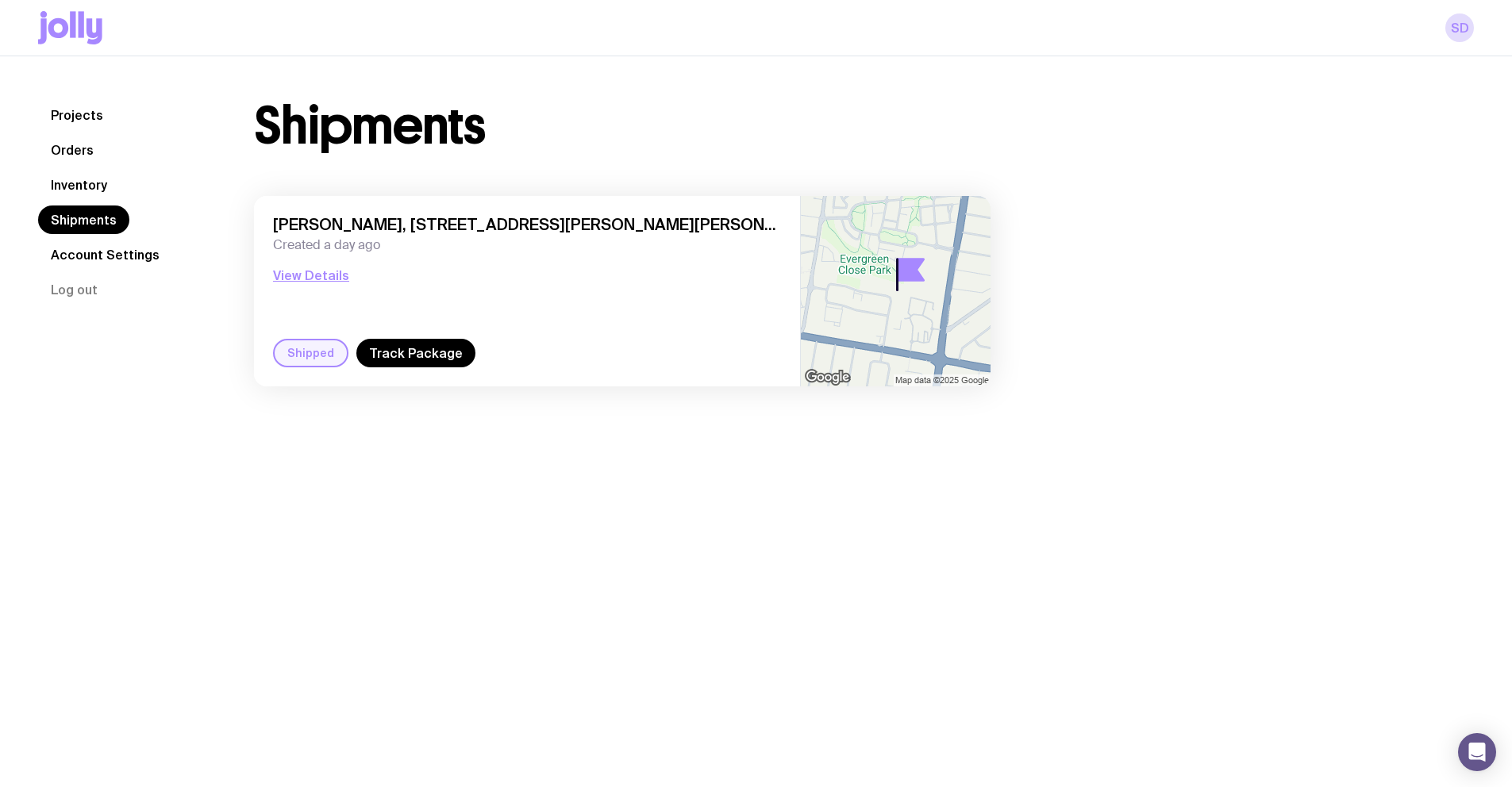
click at [88, 183] on link "Inventory" at bounding box center [79, 184] width 82 height 29
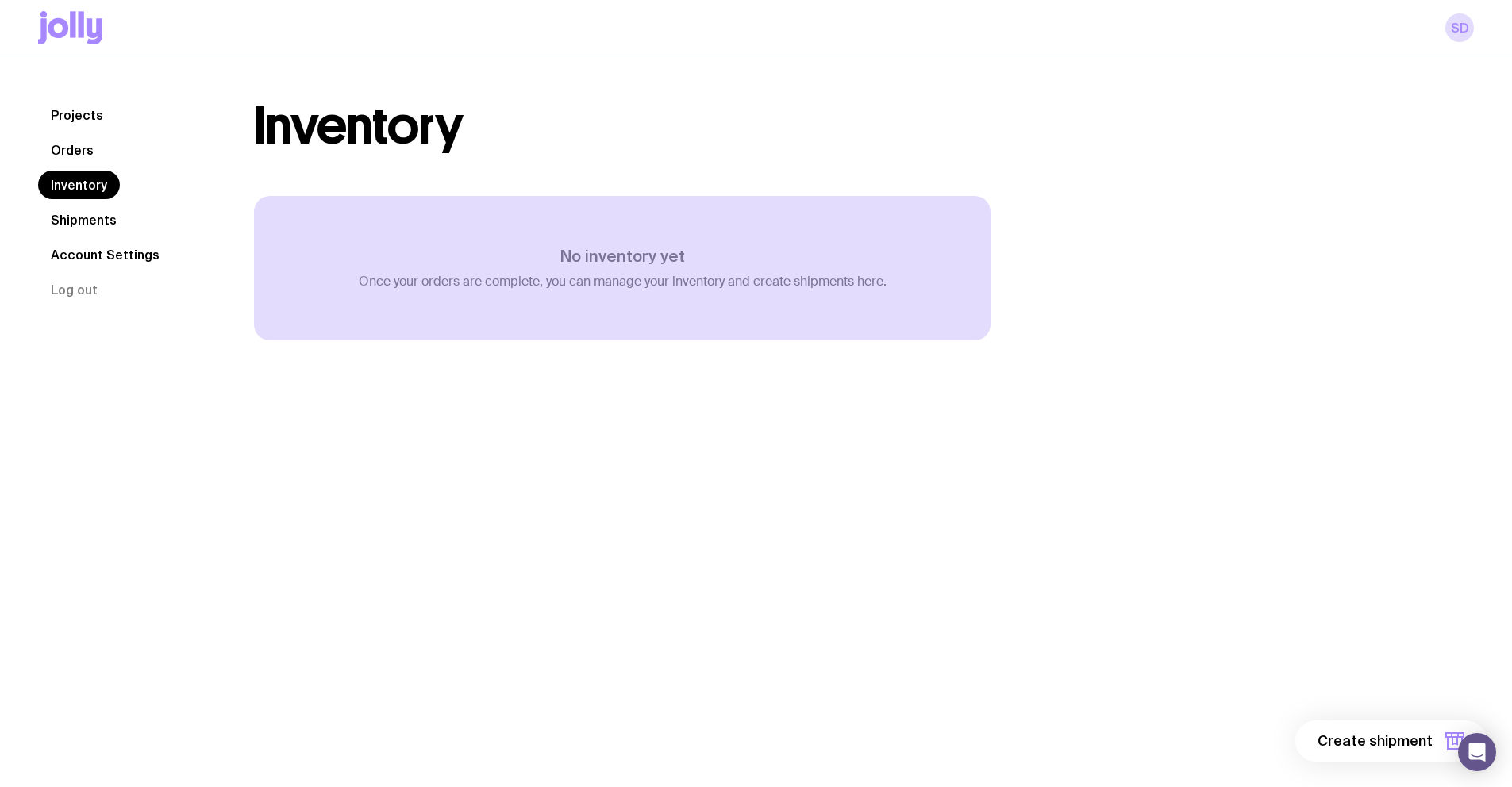
click at [85, 155] on link "Orders" at bounding box center [72, 149] width 69 height 29
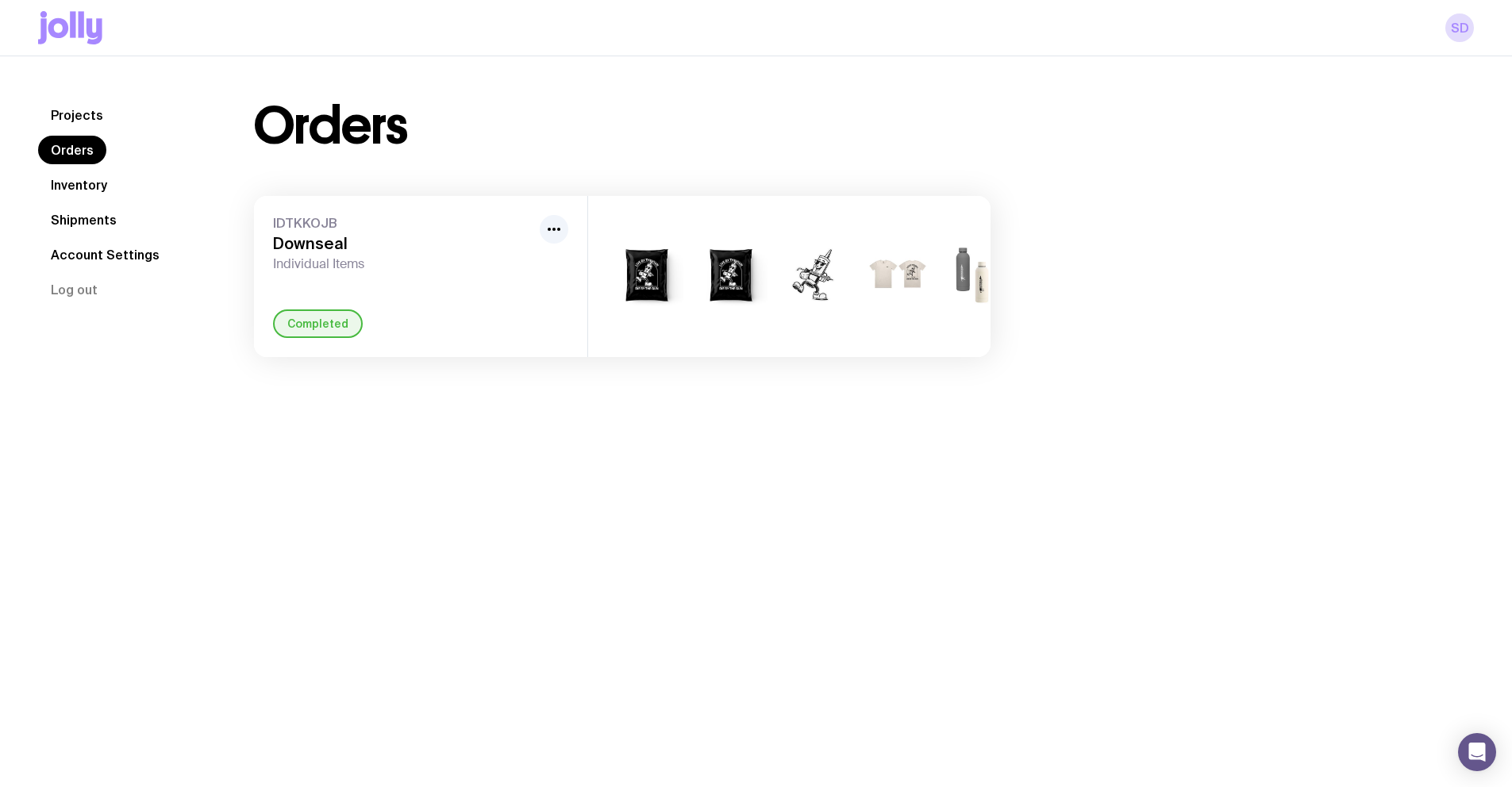
click at [56, 123] on link "Projects" at bounding box center [77, 115] width 78 height 29
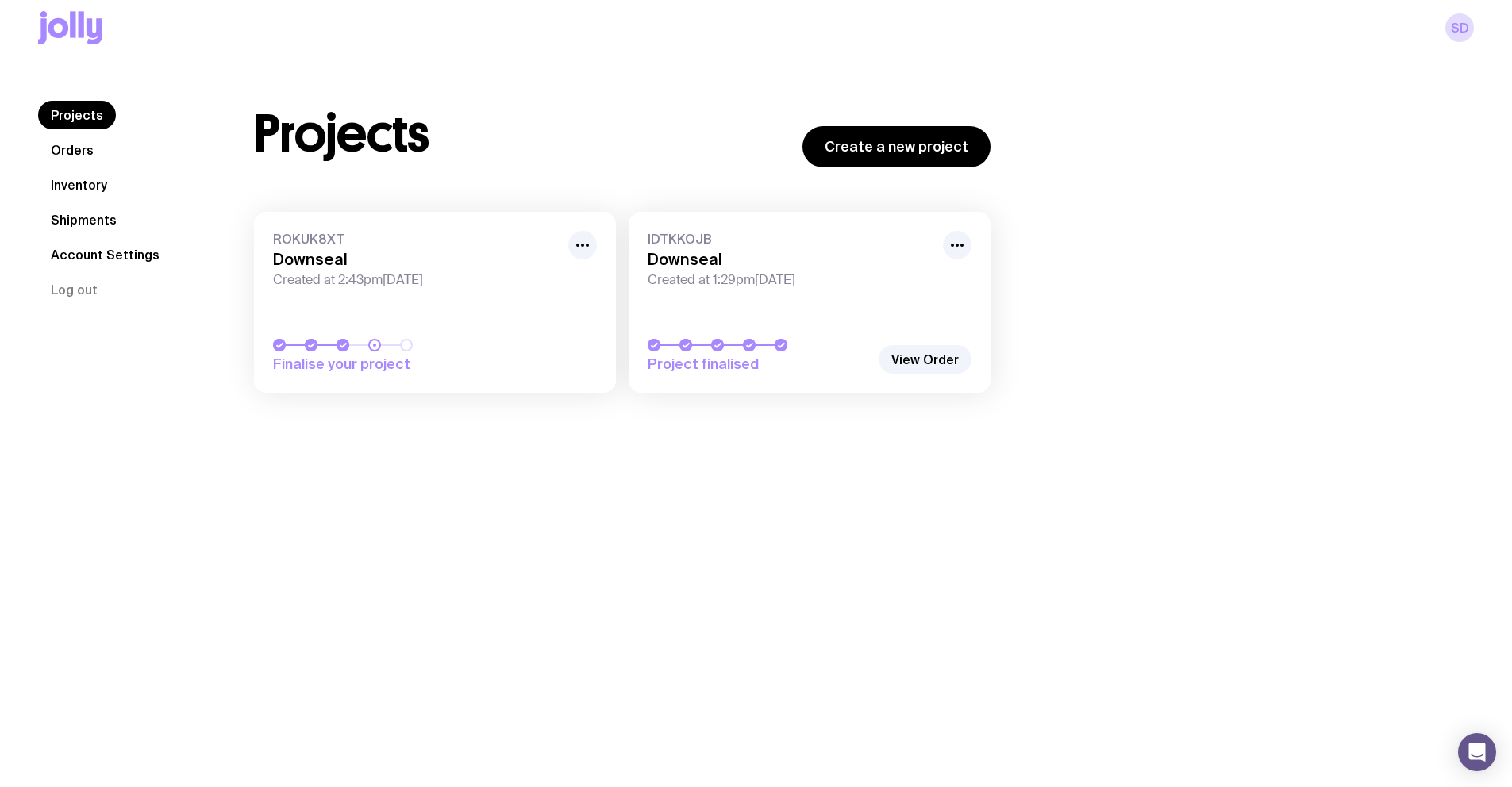
click at [311, 165] on div "Projects Create a new project" at bounding box center [622, 134] width 736 height 67
click at [327, 135] on h1 "Projects" at bounding box center [341, 134] width 175 height 50
click at [932, 364] on link "View Order" at bounding box center [925, 360] width 93 height 29
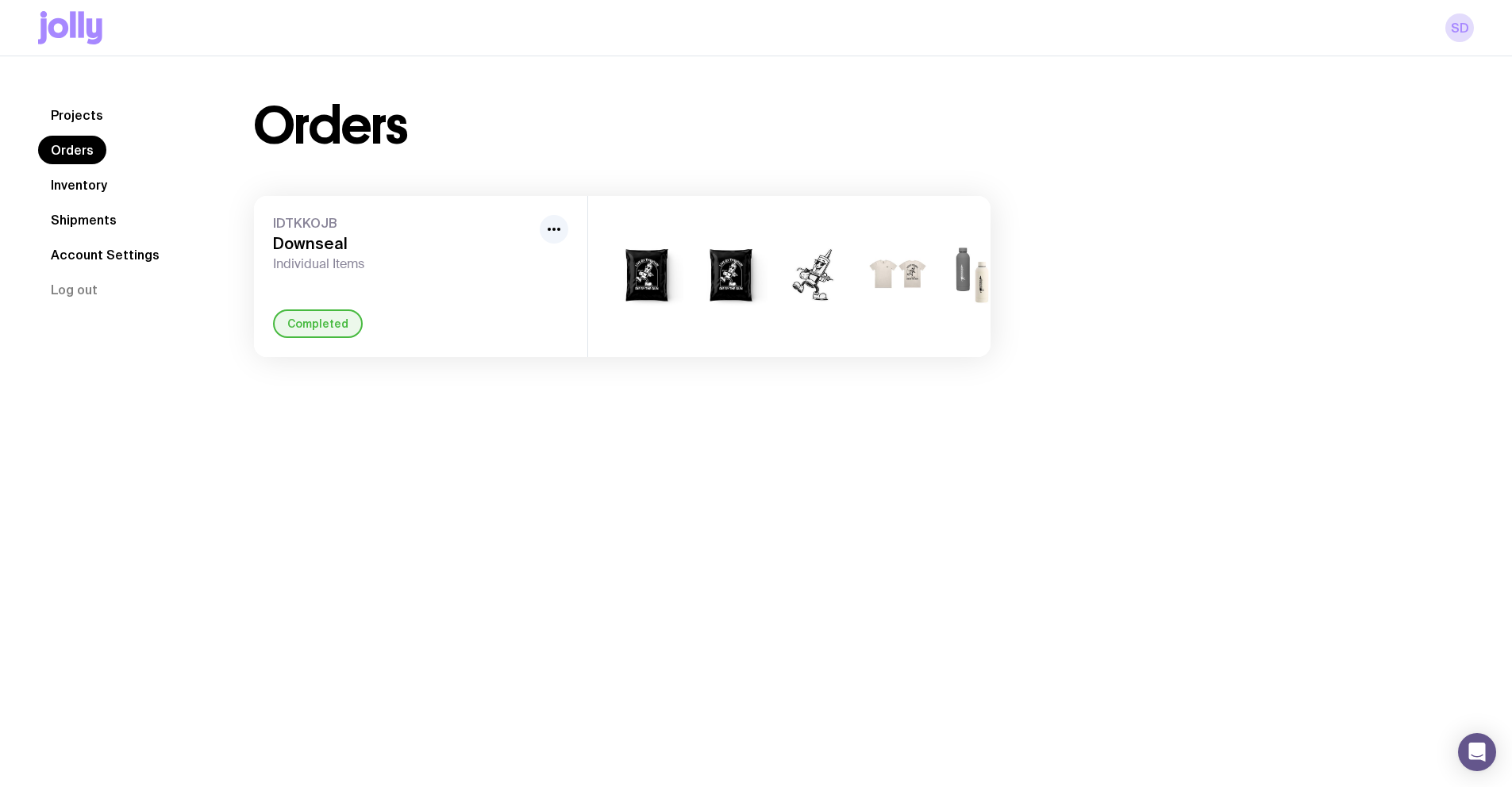
click at [904, 317] on div "+2" at bounding box center [898, 276] width 76 height 91
click at [331, 229] on span "IDTKKOJB" at bounding box center [403, 223] width 261 height 16
click at [548, 237] on icon "button" at bounding box center [554, 229] width 19 height 19
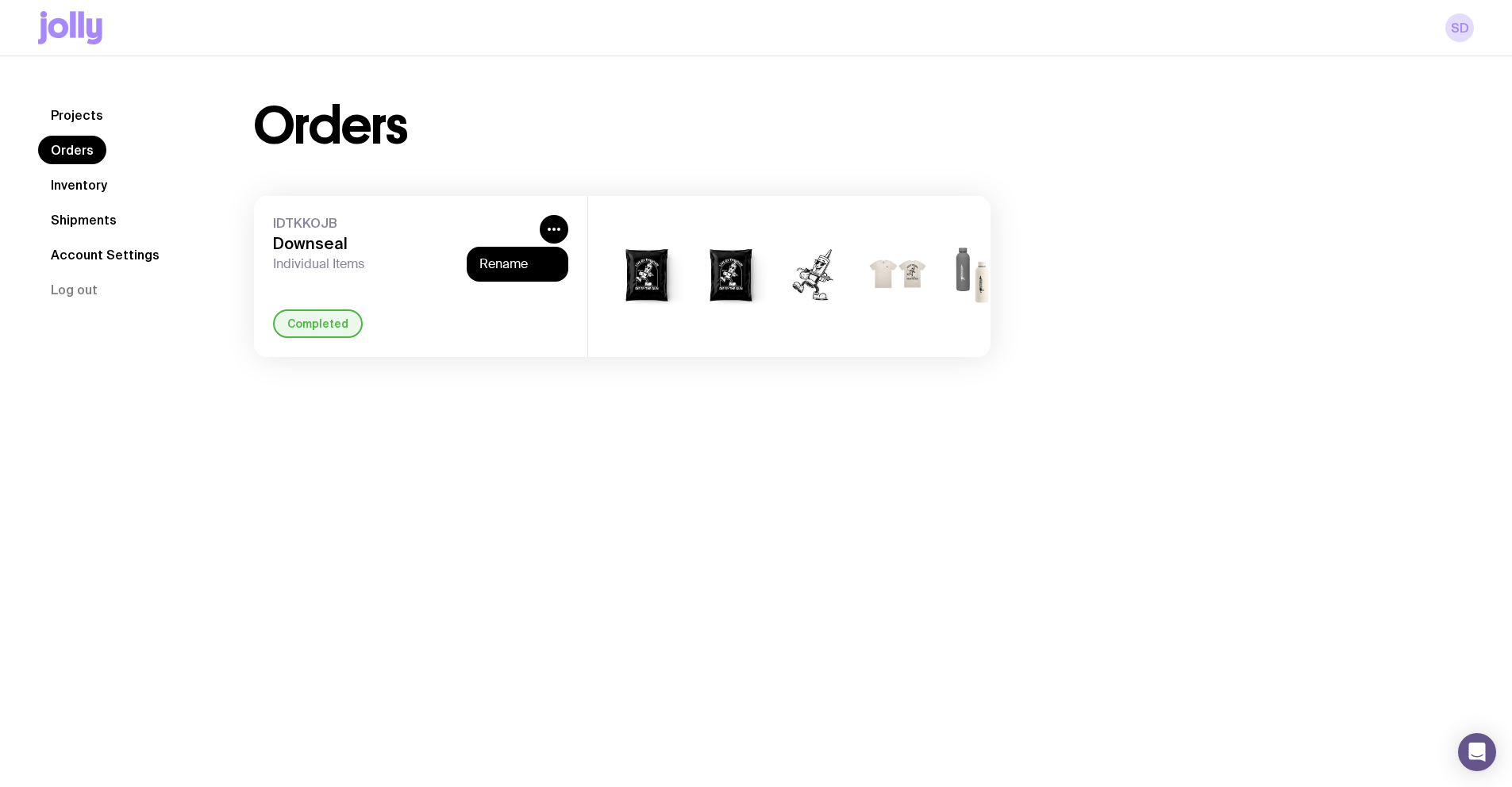
click at [906, 225] on div "+2" at bounding box center [789, 277] width 402 height 162
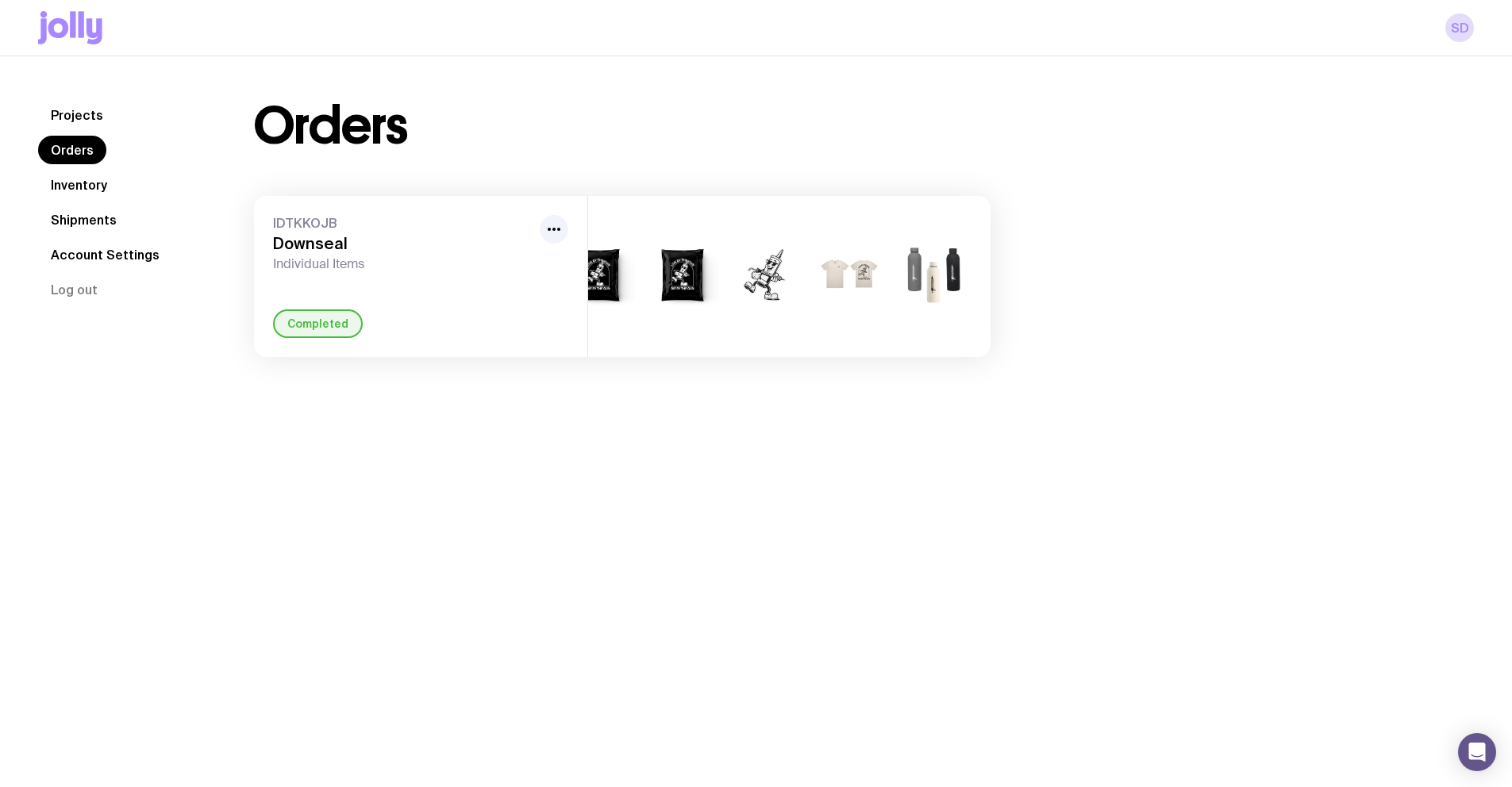
click at [915, 262] on img at bounding box center [934, 276] width 76 height 91
click at [329, 338] on div "Completed" at bounding box center [317, 323] width 89 height 29
drag, startPoint x: 334, startPoint y: 222, endPoint x: 256, endPoint y: 224, distance: 78.0
click at [256, 224] on div "IDTKKOJB Downseal Individual Items Completed" at bounding box center [420, 277] width 333 height 162
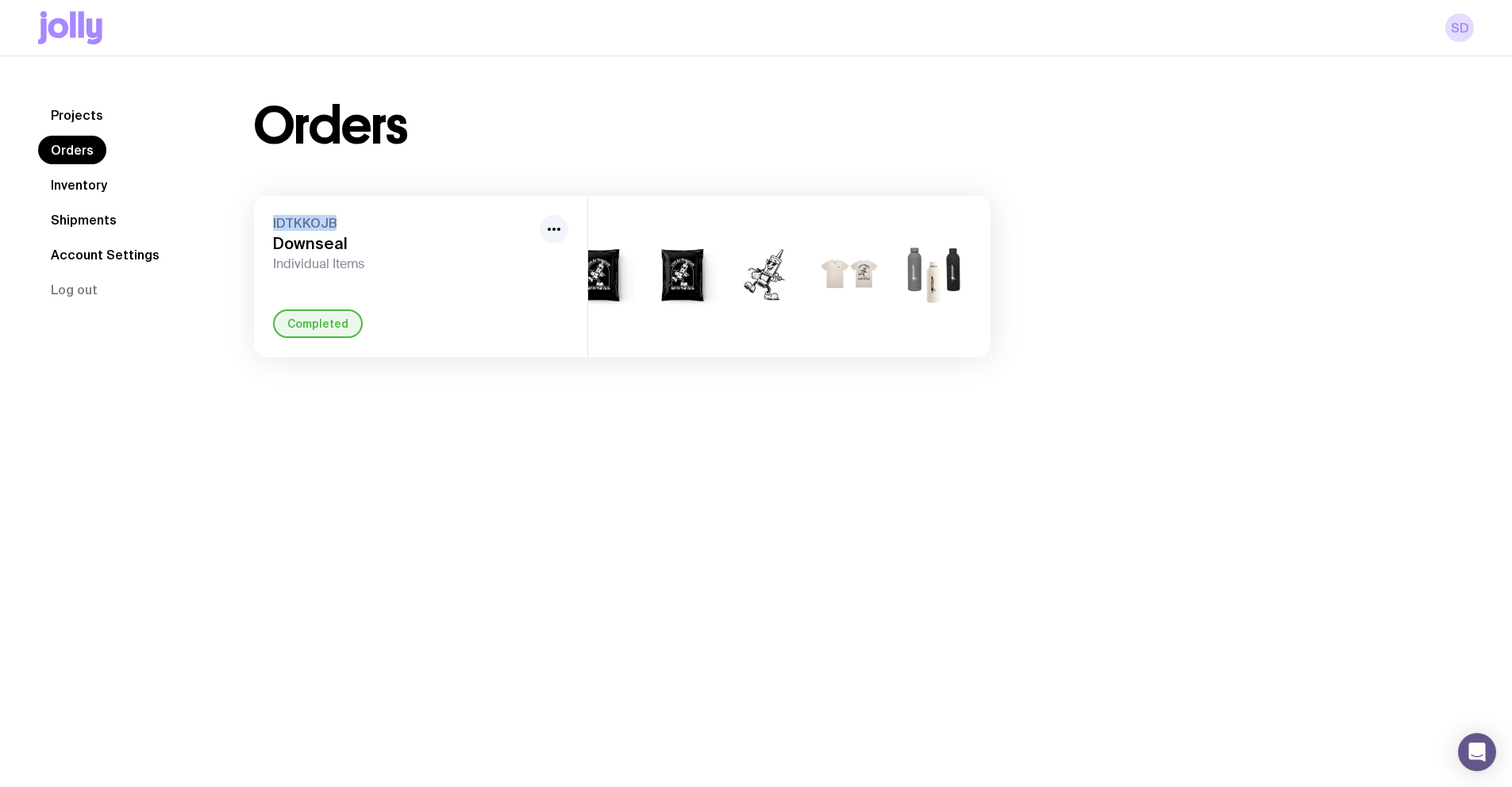
copy span "IDTKKOJB"
